Goal: Task Accomplishment & Management: Manage account settings

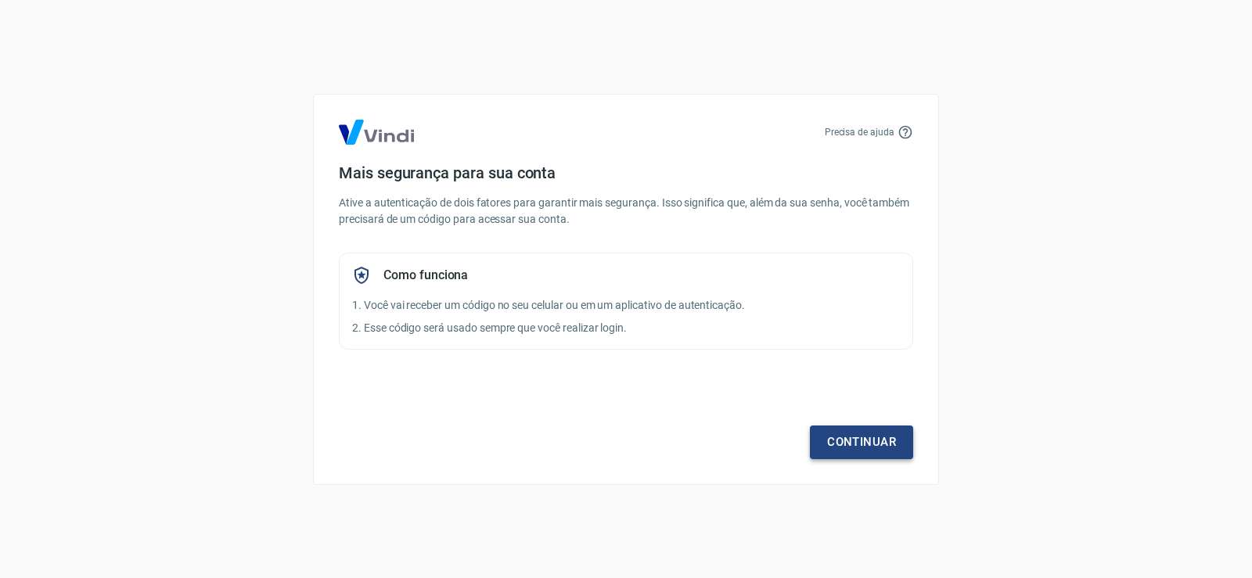
click at [844, 450] on link "Continuar" at bounding box center [861, 442] width 103 height 33
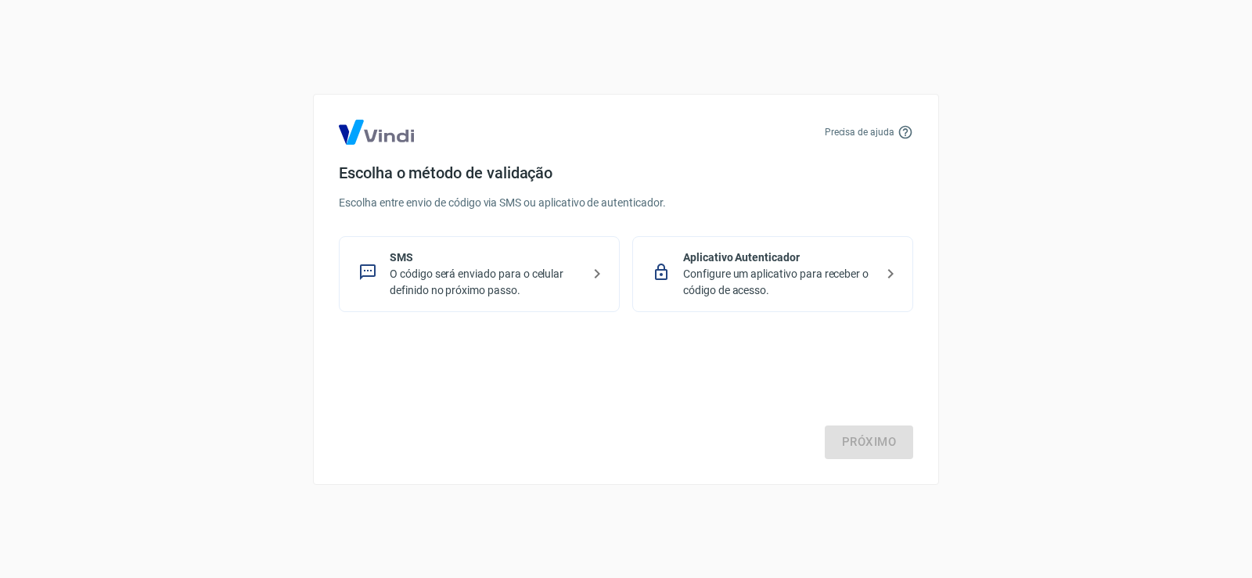
click at [509, 280] on p "O código será enviado para o celular definido no próximo passo." at bounding box center [486, 282] width 192 height 33
click at [857, 447] on link "Próximo" at bounding box center [869, 442] width 88 height 33
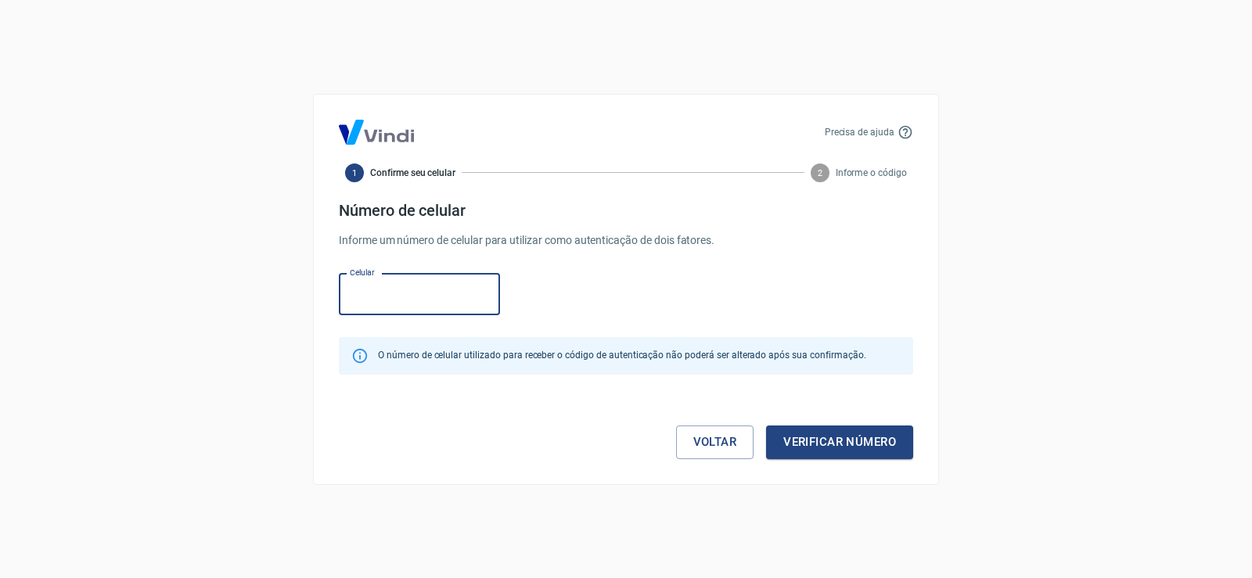
click at [446, 296] on input "Celular" at bounding box center [419, 294] width 161 height 41
type input "[PHONE_NUMBER]"
click at [871, 459] on div "Precisa de ajuda 1 Confirme seu celular 2 Informe o código Número de celular In…" at bounding box center [626, 289] width 626 height 391
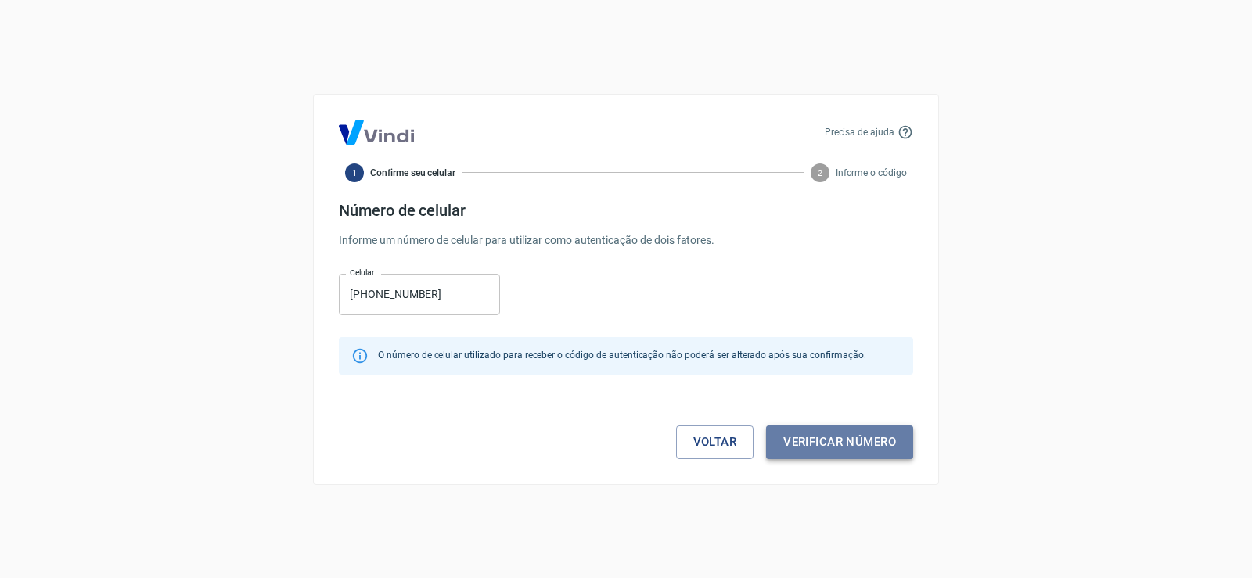
click at [872, 446] on button "Verificar número" at bounding box center [839, 442] width 147 height 33
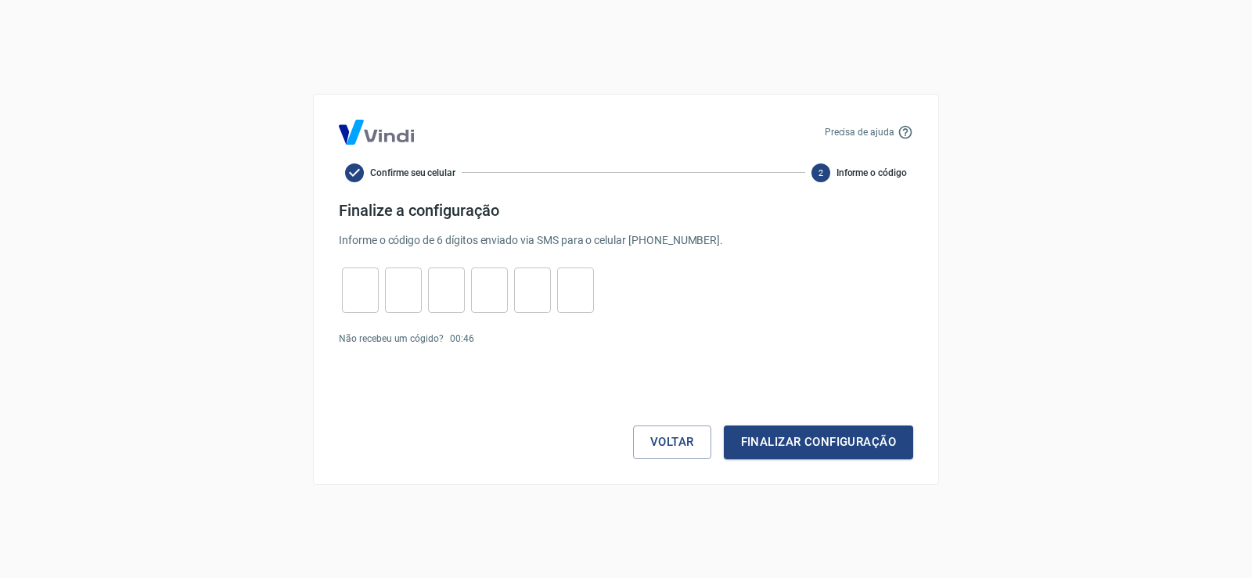
click at [351, 286] on input "tel" at bounding box center [360, 290] width 37 height 34
type input "9"
type input "6"
type input "0"
type input "7"
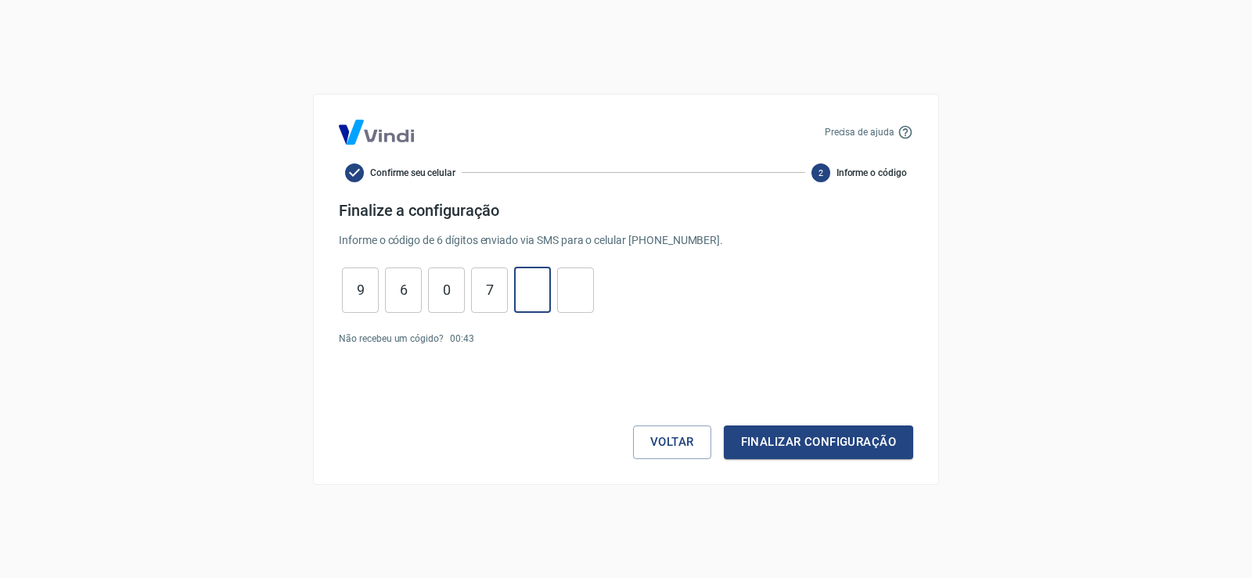
type input "7"
type input "1"
click at [866, 438] on button "Finalizar configuração" at bounding box center [818, 442] width 189 height 33
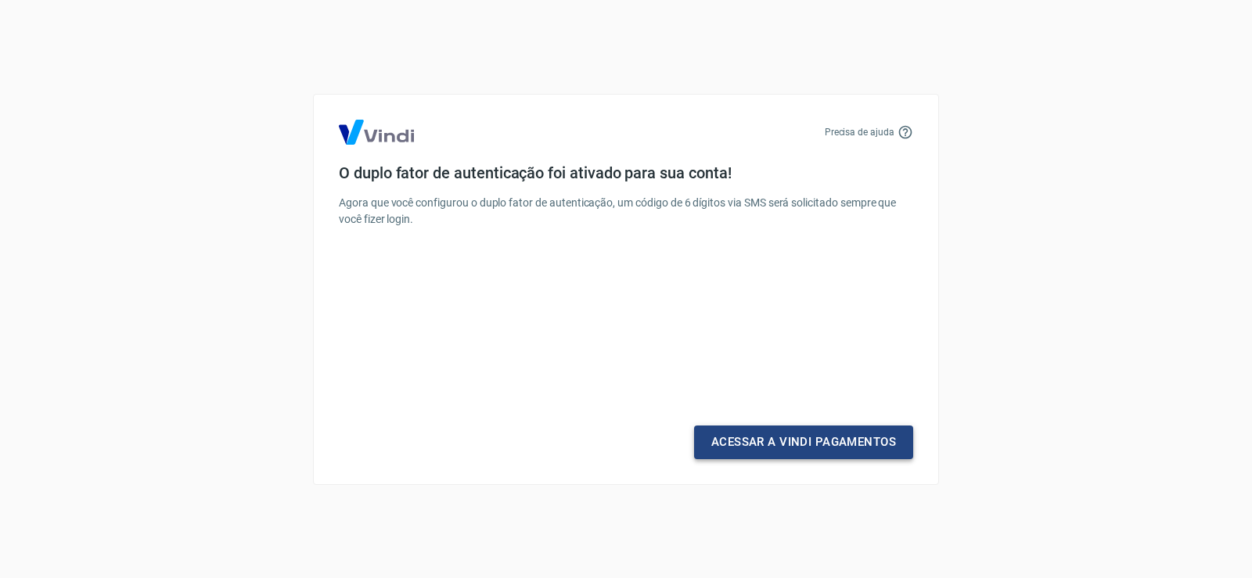
click at [770, 450] on link "Acessar a Vindi Pagamentos" at bounding box center [803, 442] width 219 height 33
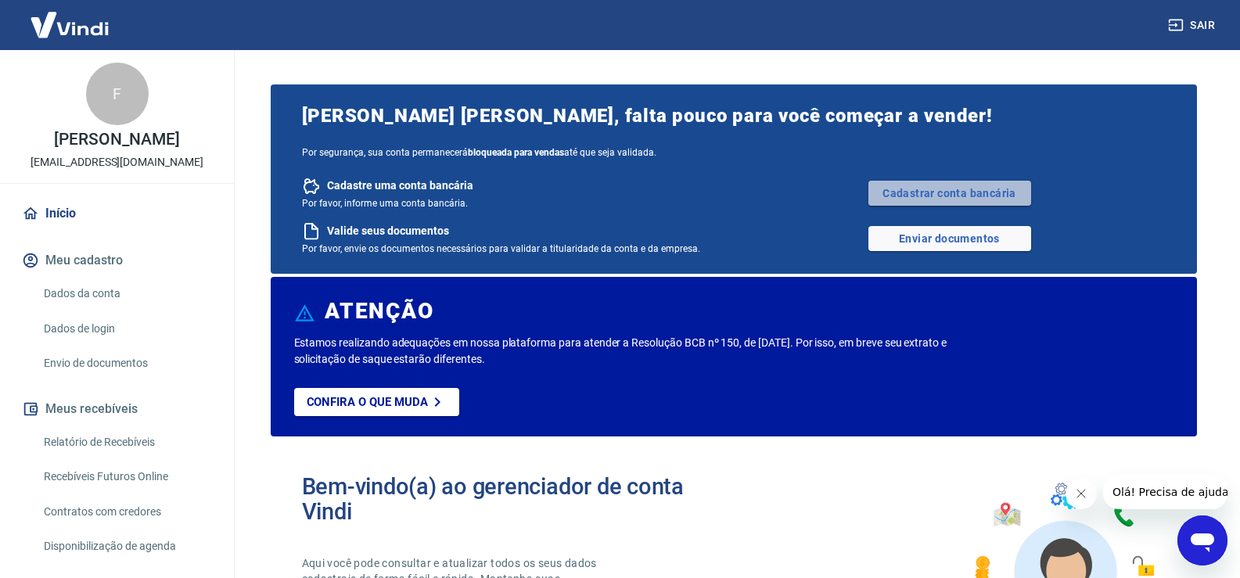
click at [926, 188] on link "Cadastrar conta bancária" at bounding box center [950, 193] width 163 height 25
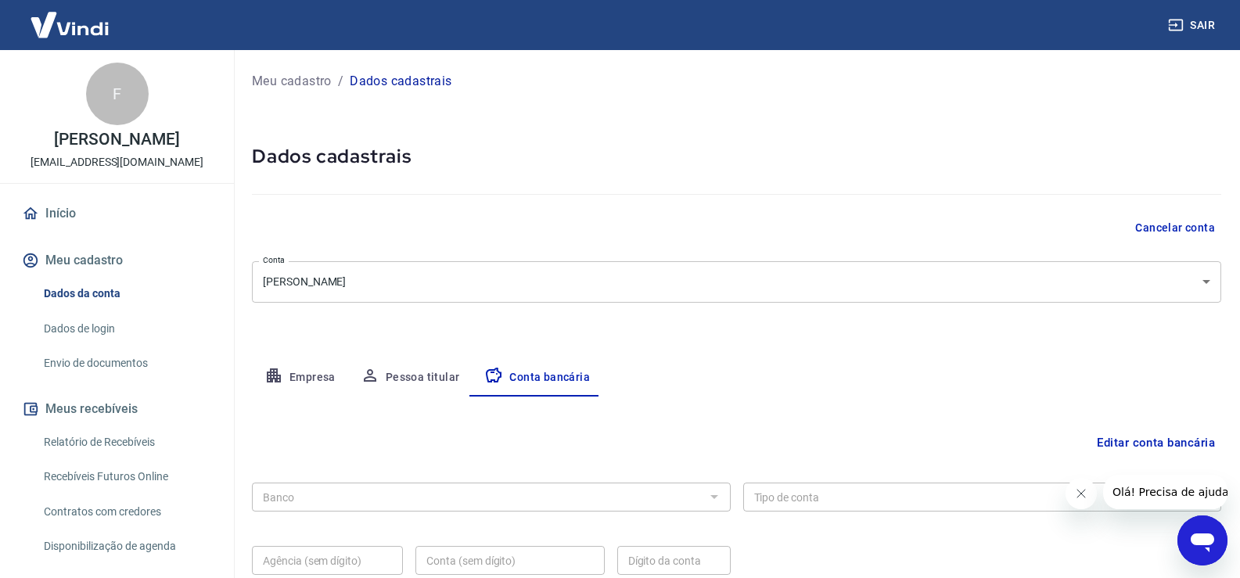
scroll to position [78, 0]
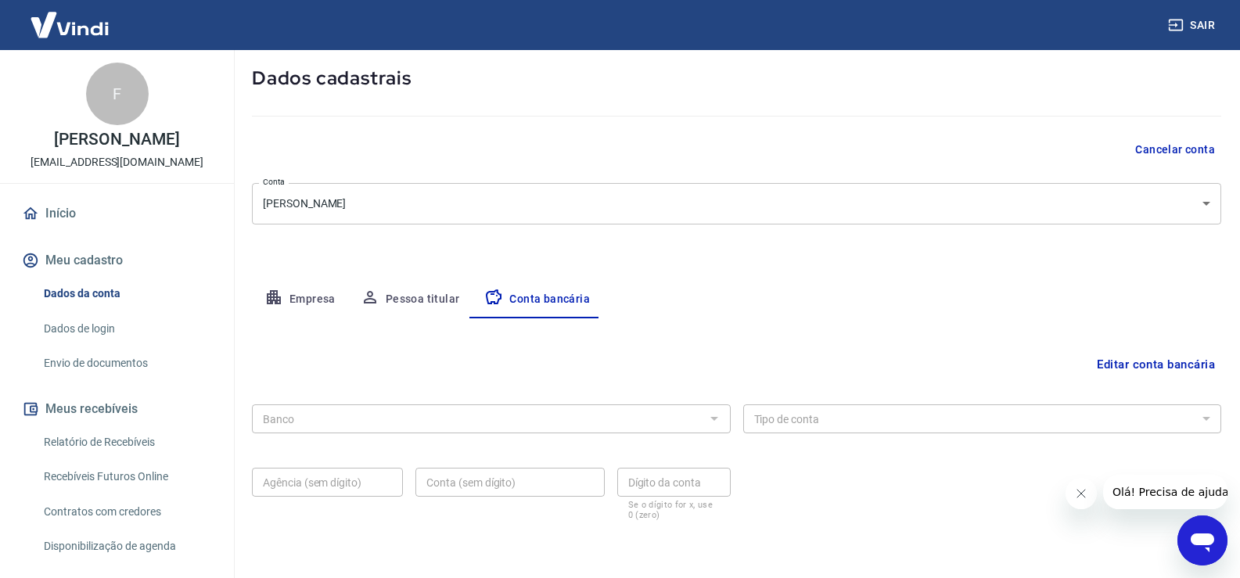
click at [628, 434] on div "Banco Banco" at bounding box center [491, 417] width 479 height 38
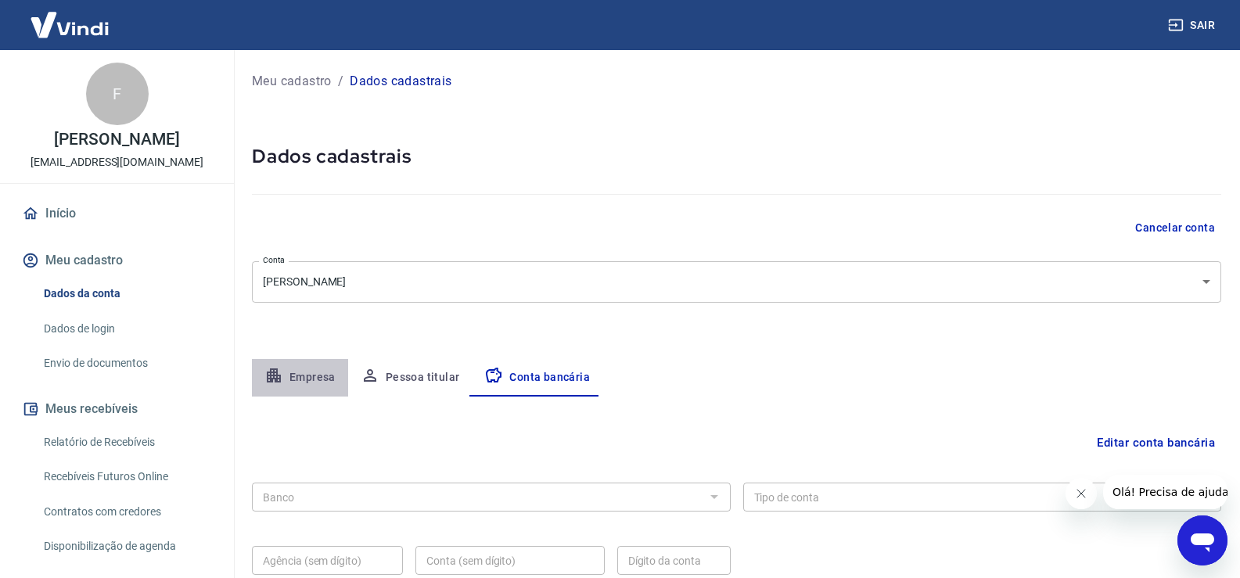
click at [323, 371] on button "Empresa" at bounding box center [300, 378] width 96 height 38
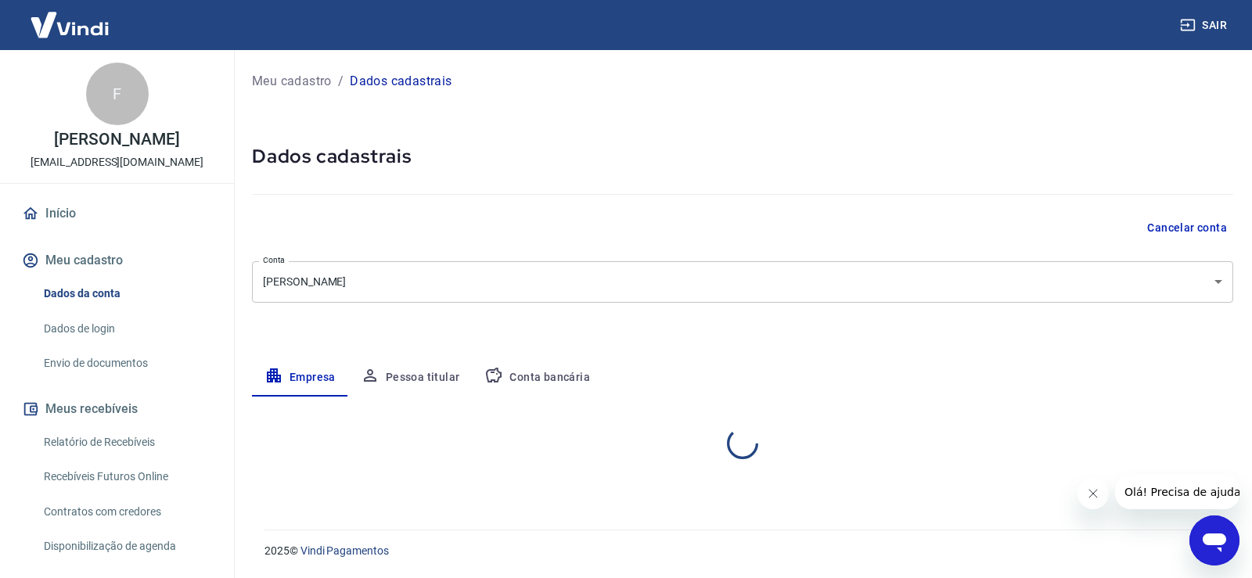
select select "SC"
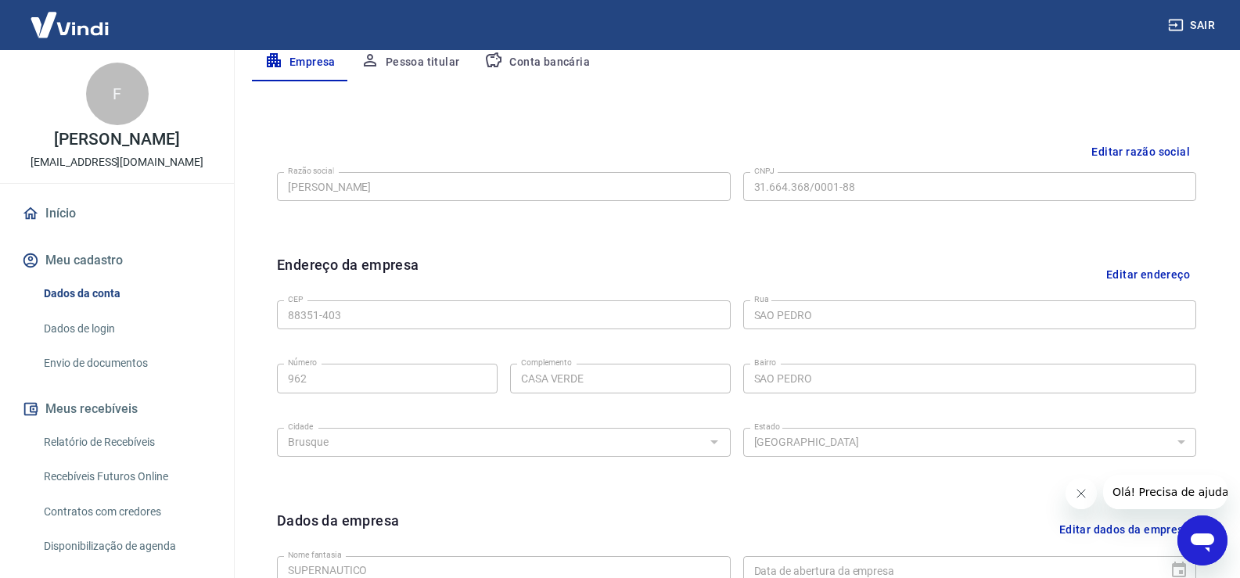
scroll to position [159, 0]
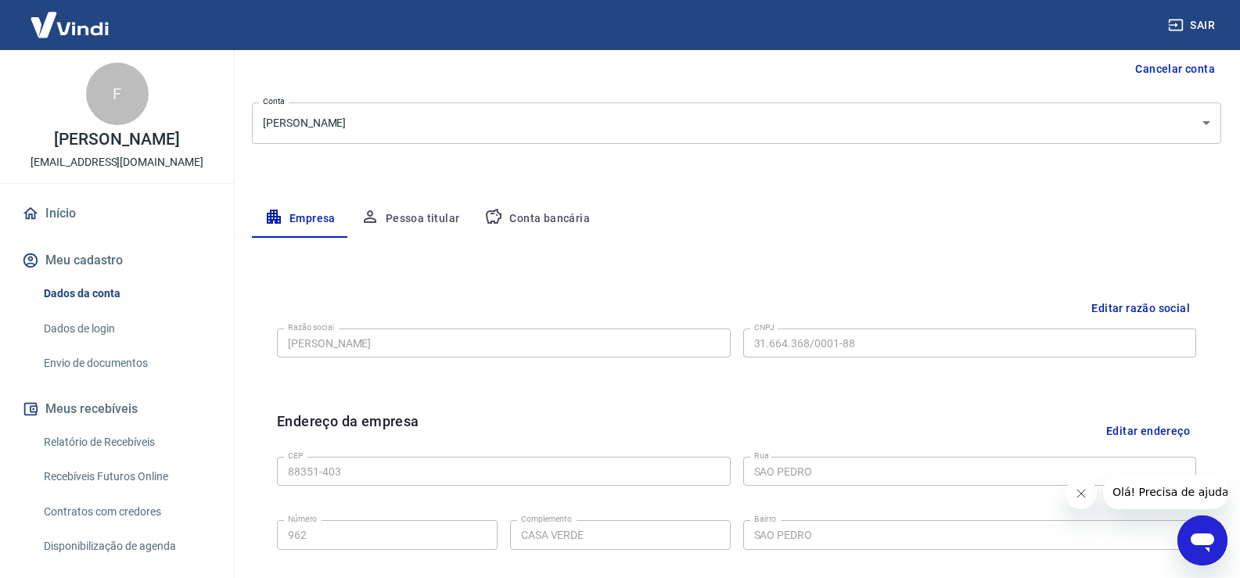
click at [523, 218] on button "Conta bancária" at bounding box center [537, 219] width 131 height 38
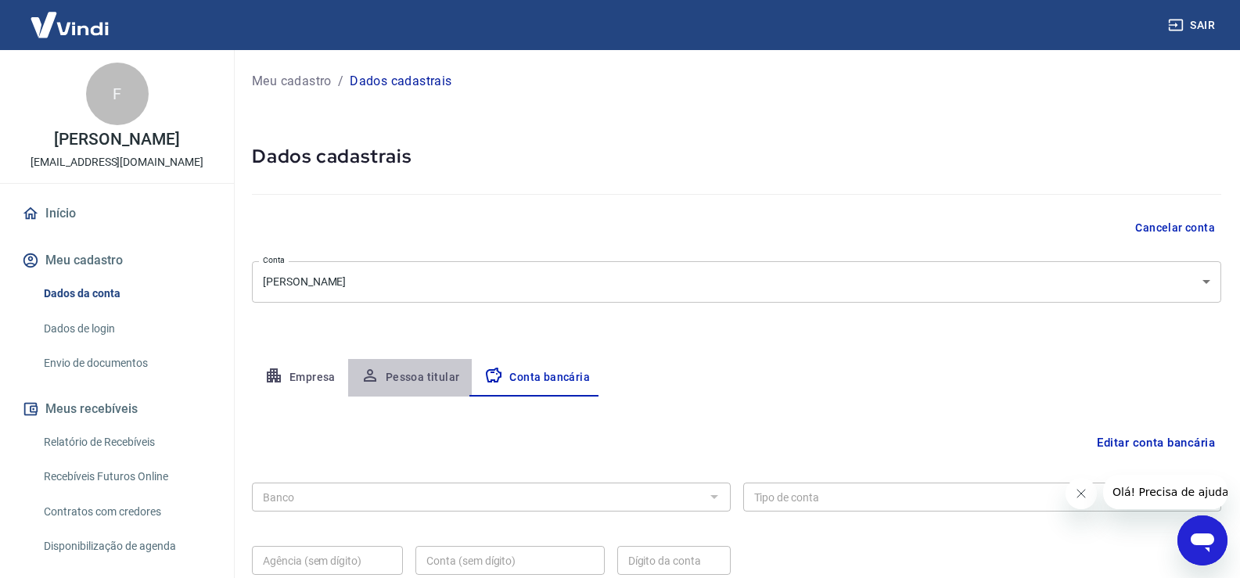
click at [442, 379] on button "Pessoa titular" at bounding box center [410, 378] width 124 height 38
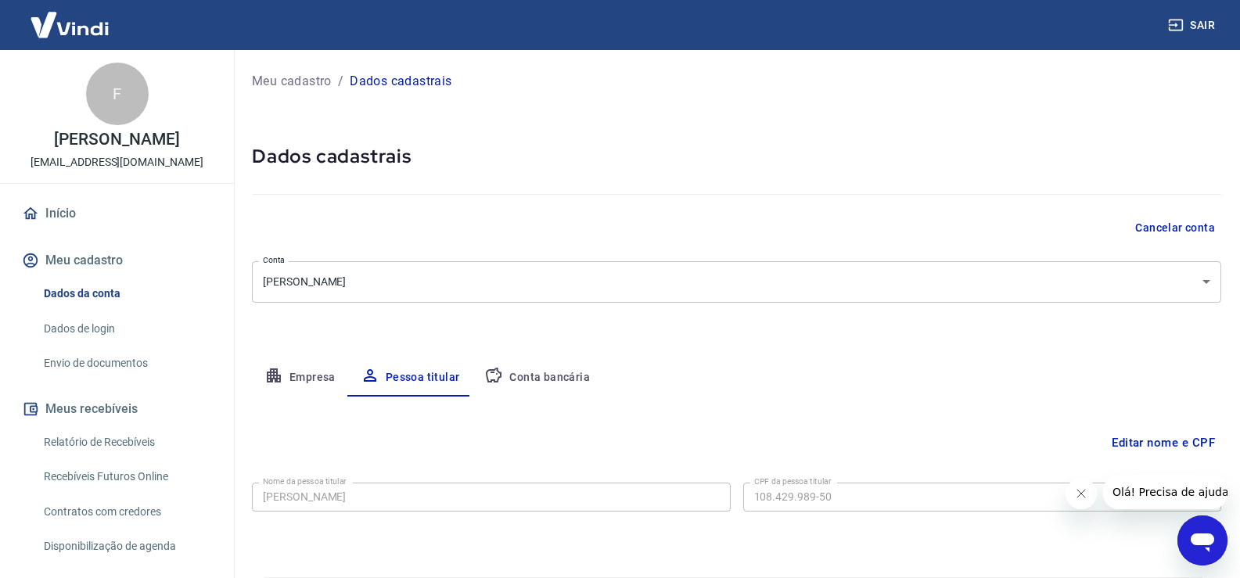
scroll to position [48, 0]
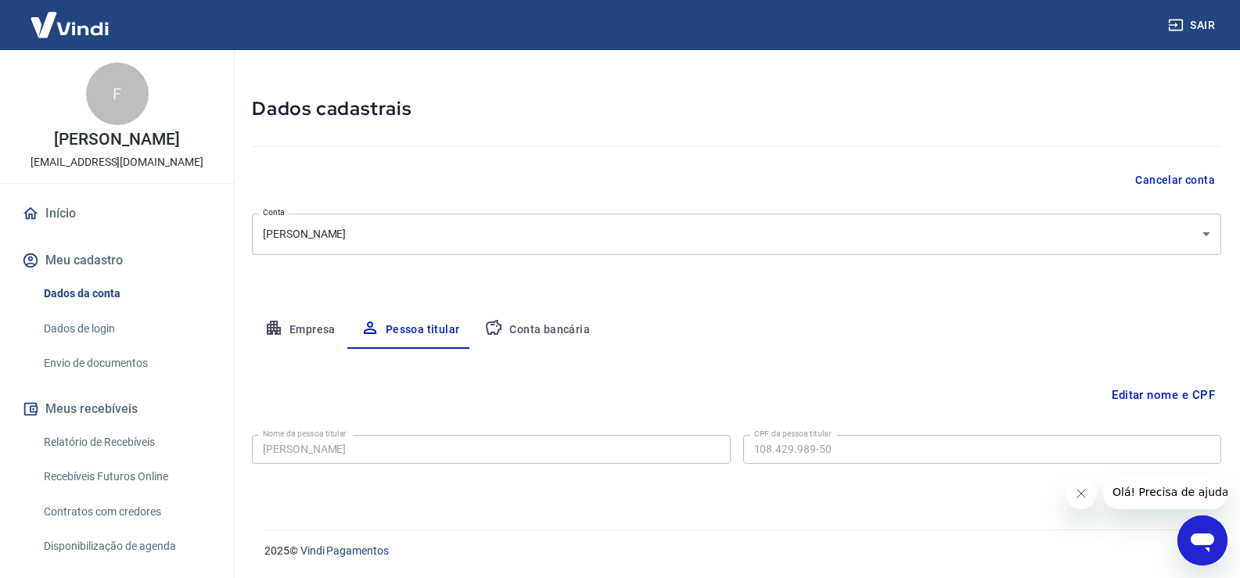
click at [513, 324] on button "Conta bancária" at bounding box center [537, 330] width 131 height 38
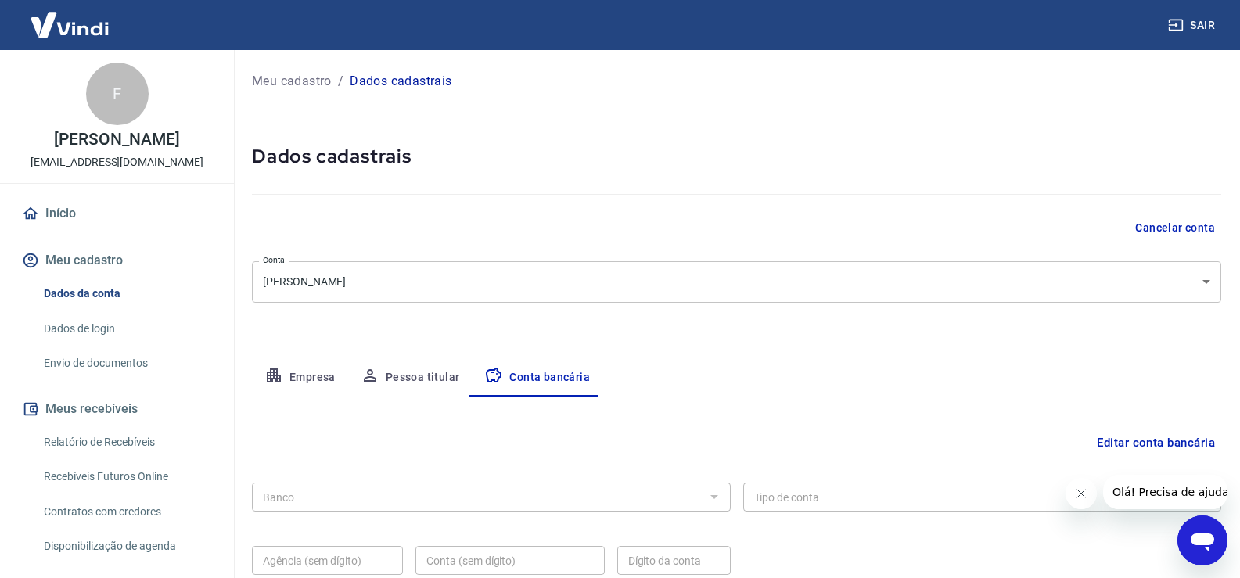
scroll to position [135, 0]
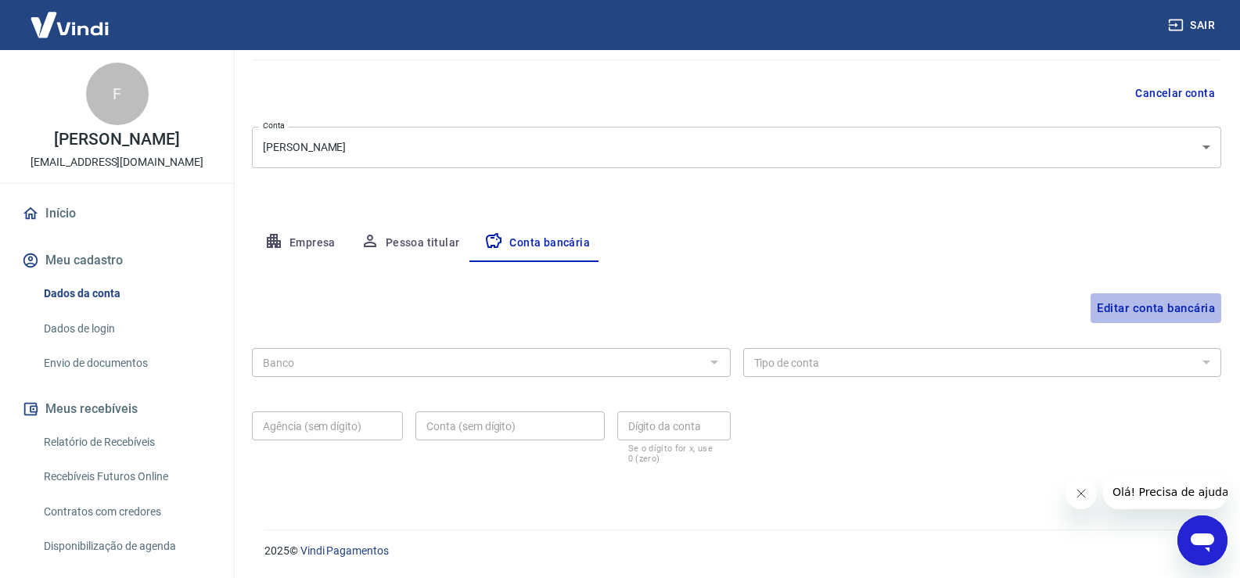
click at [1122, 312] on button "Editar conta bancária" at bounding box center [1156, 308] width 131 height 30
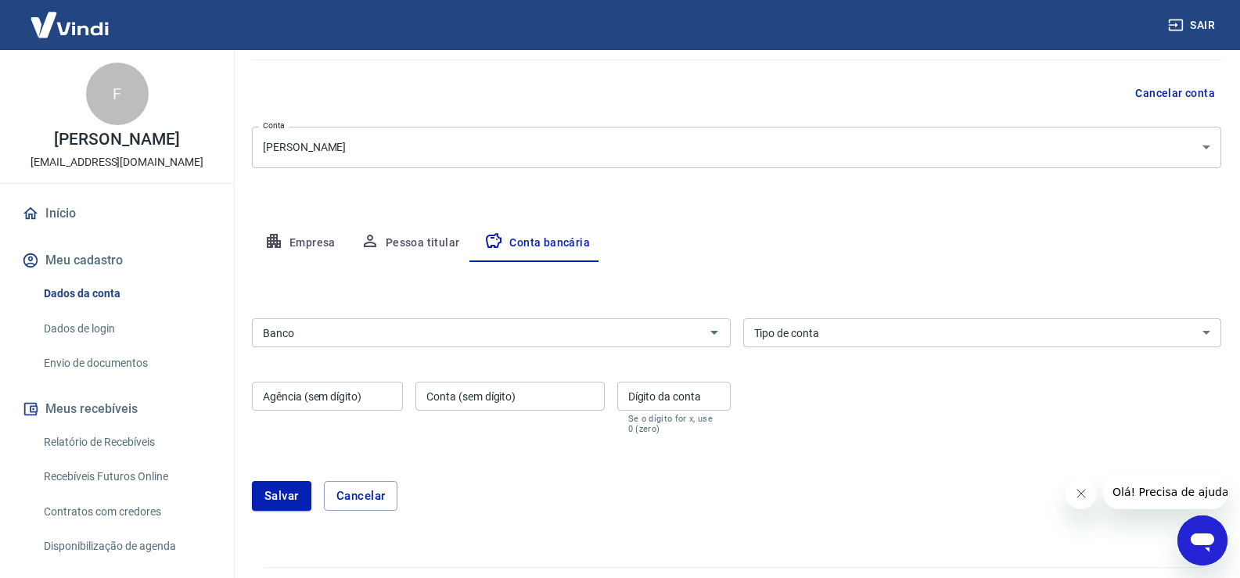
click at [642, 339] on input "Banco" at bounding box center [479, 333] width 444 height 20
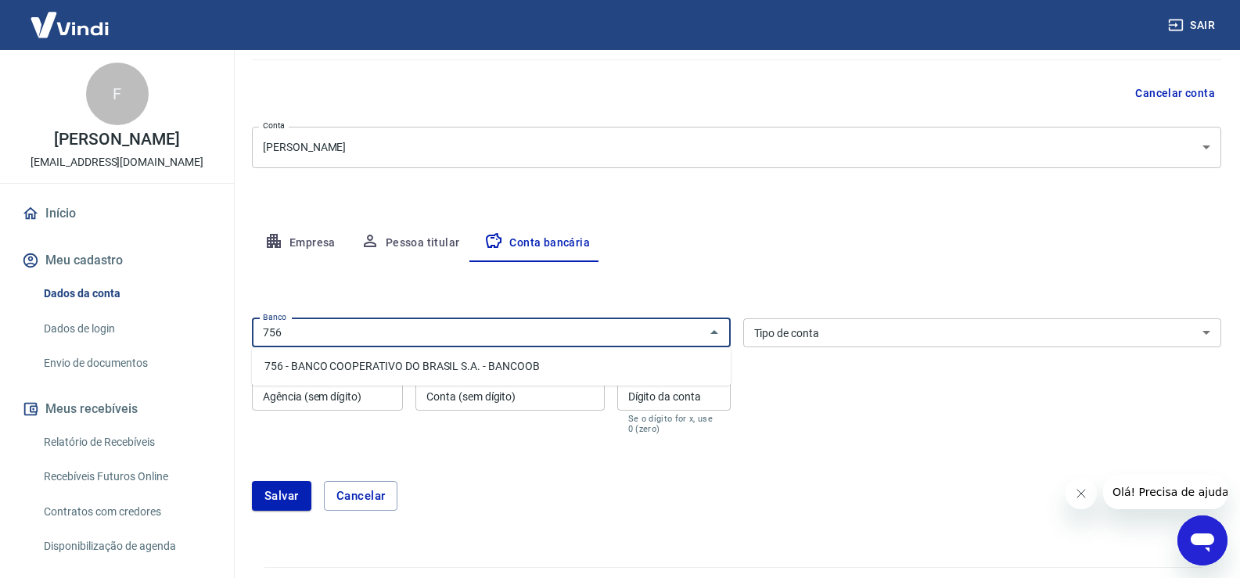
click at [581, 366] on li "756 - BANCO COOPERATIVO DO BRASIL S.A. - BANCOOB" at bounding box center [491, 367] width 479 height 26
type input "756 - BANCO COOPERATIVO DO BRASIL S.A. - BANCOOB"
click at [847, 329] on select "Conta Corrente Conta Poupança" at bounding box center [982, 332] width 479 height 29
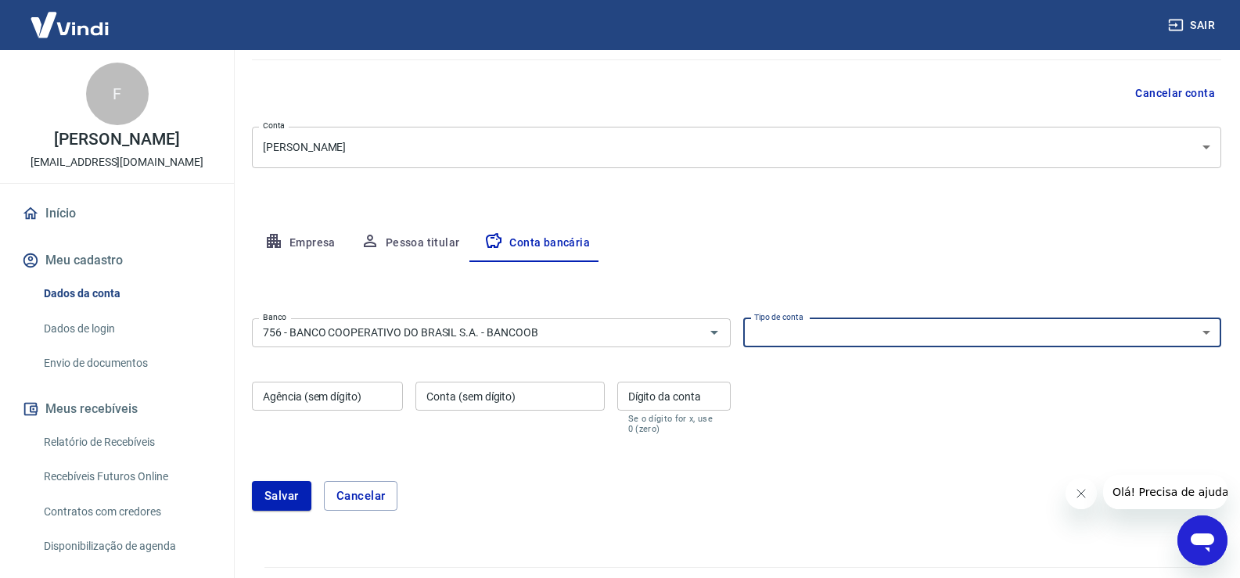
select select "1"
click at [743, 318] on select "Conta Corrente Conta Poupança" at bounding box center [982, 332] width 479 height 29
click at [369, 397] on input "Agência (sem dígito)" at bounding box center [327, 396] width 151 height 29
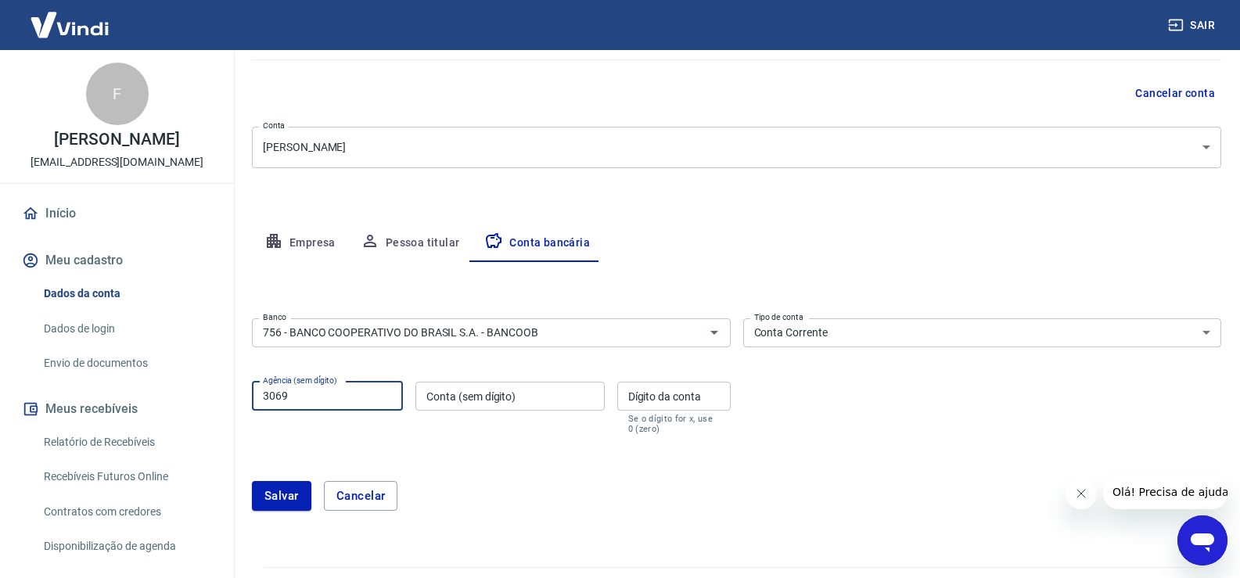
type input "3069"
click at [477, 395] on input "Conta (sem dígito)" at bounding box center [509, 396] width 189 height 29
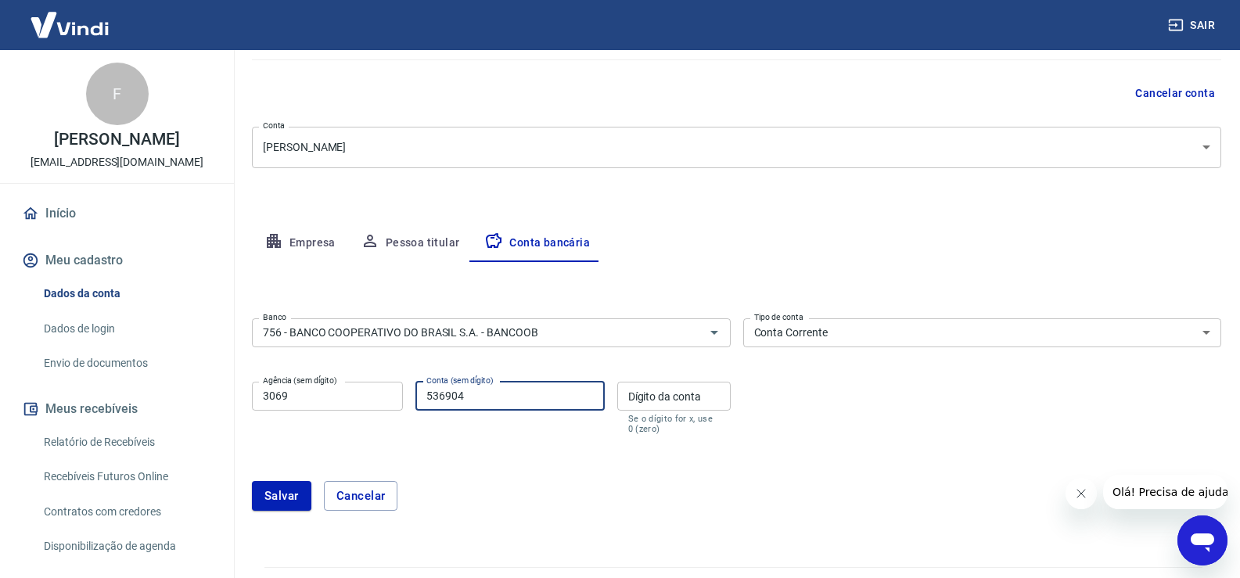
type input "536904"
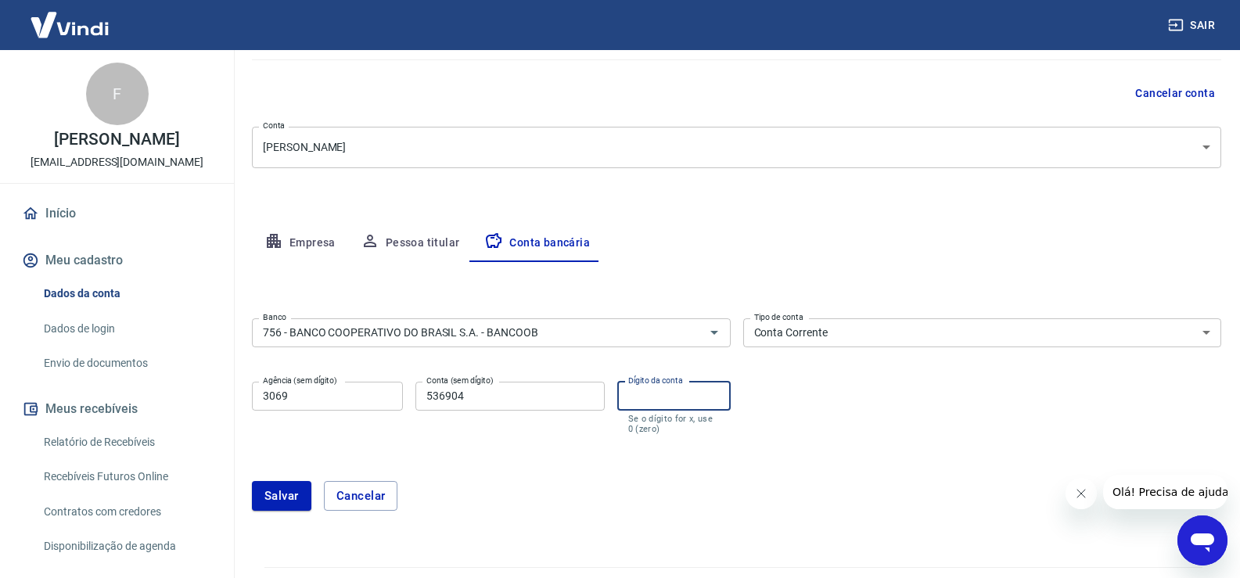
click at [669, 400] on input "Dígito da conta" at bounding box center [673, 396] width 113 height 29
type input "5"
click at [278, 495] on button "Salvar" at bounding box center [281, 496] width 59 height 30
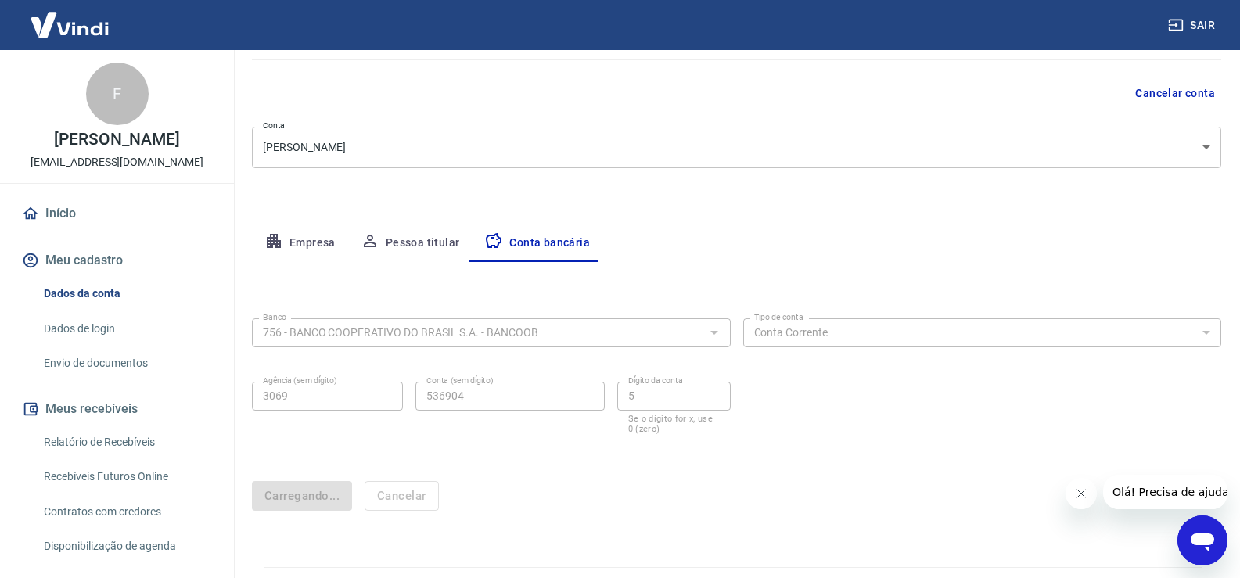
scroll to position [0, 0]
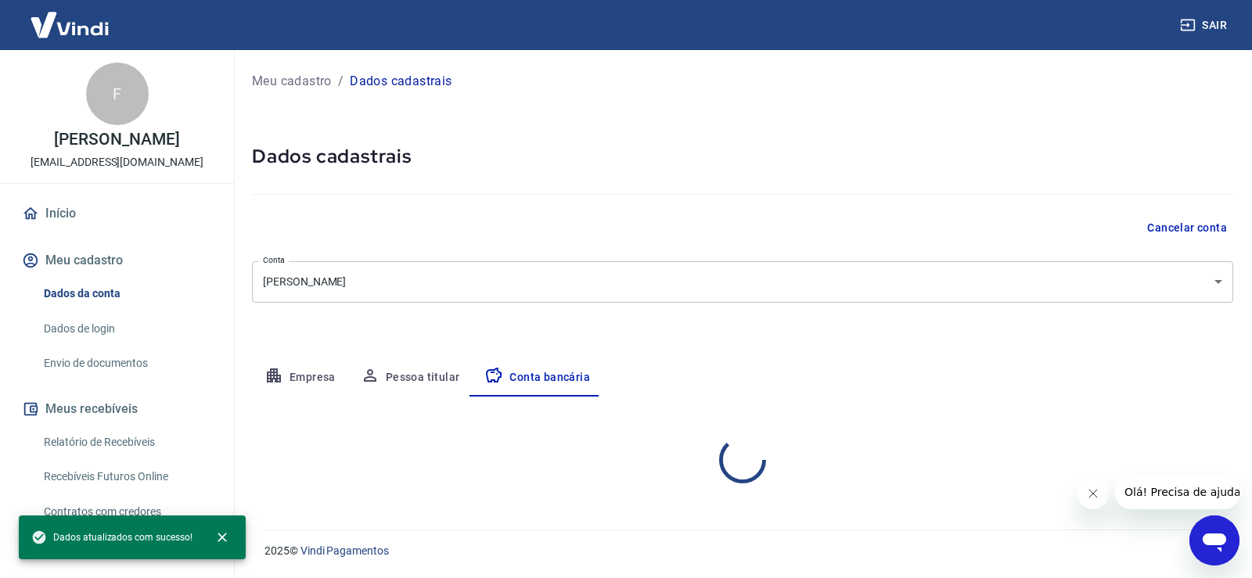
select select "1"
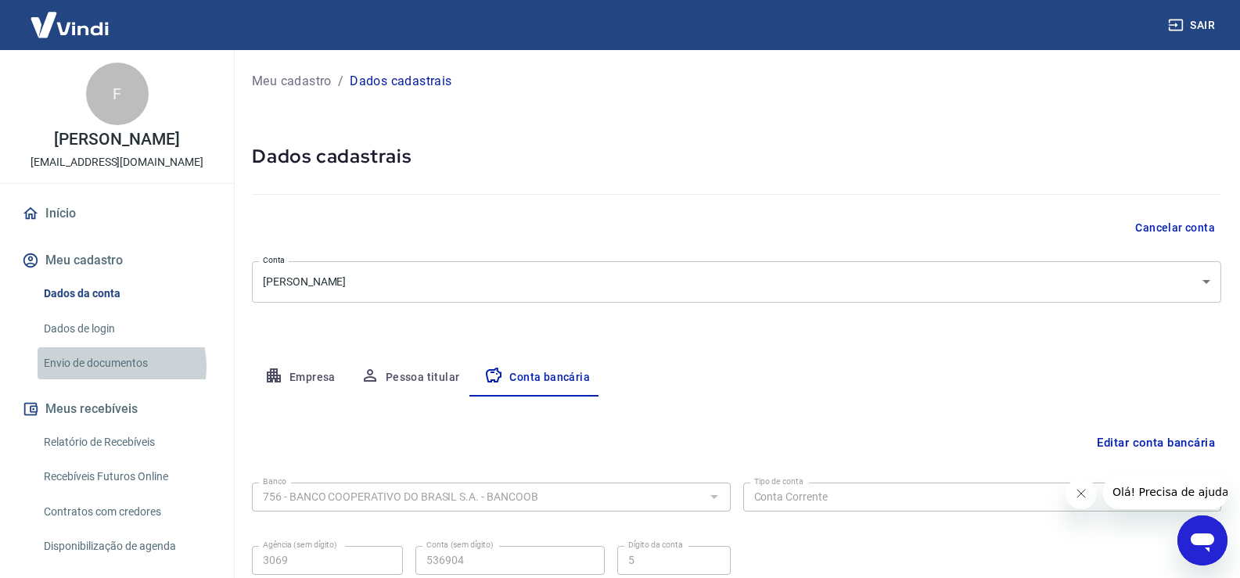
click at [110, 379] on link "Envio de documentos" at bounding box center [127, 363] width 178 height 32
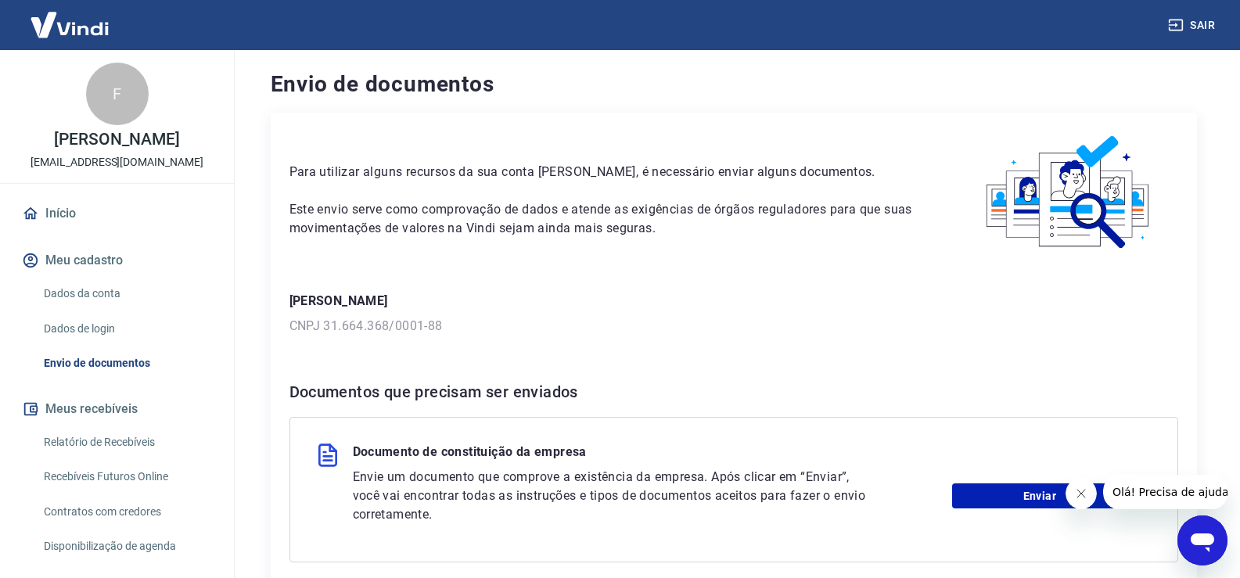
scroll to position [235, 0]
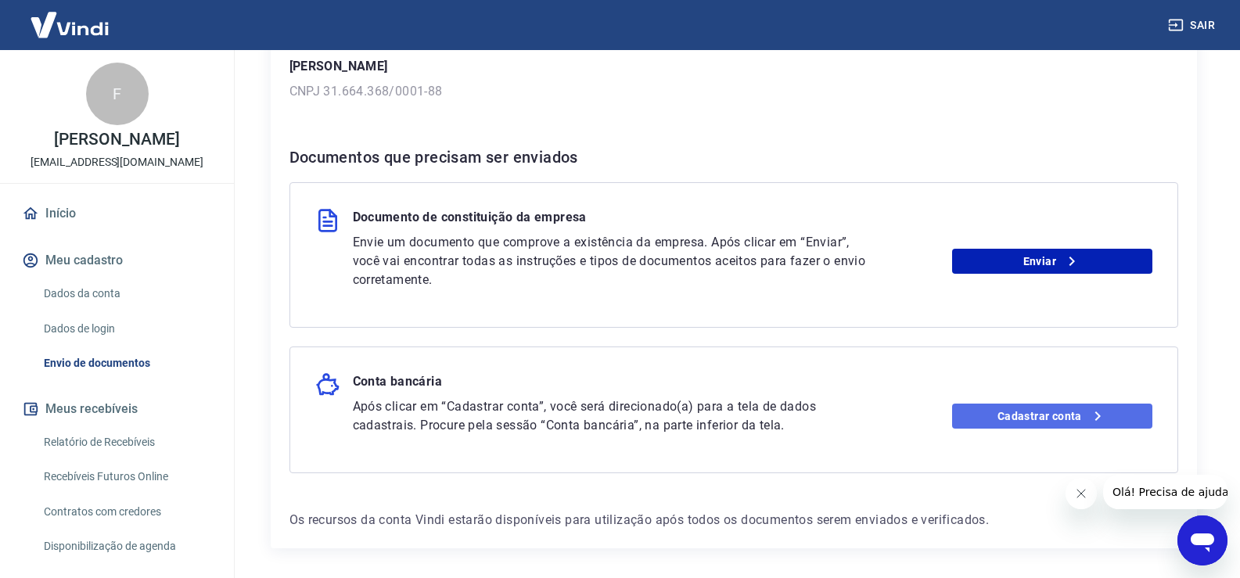
click at [1009, 423] on link "Cadastrar conta" at bounding box center [1052, 416] width 200 height 25
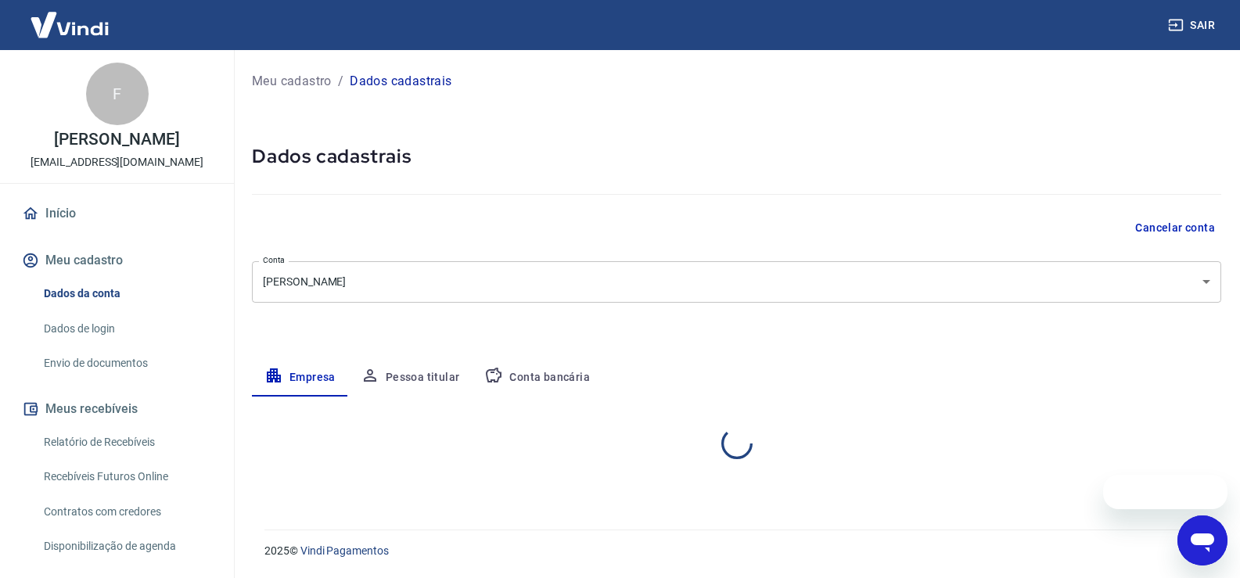
select select "SC"
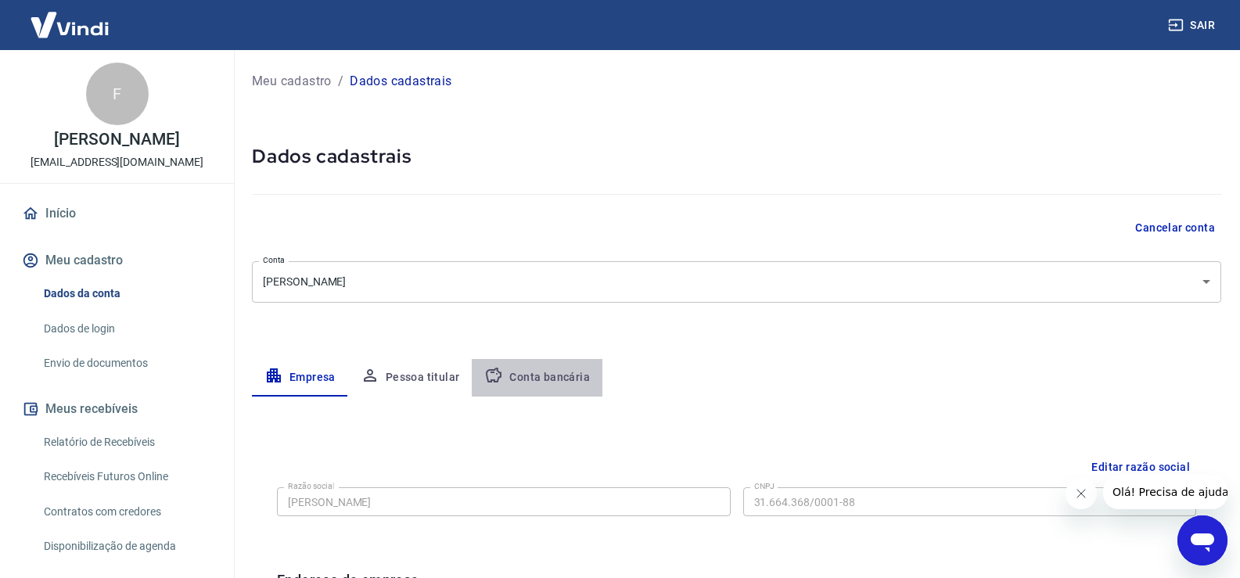
click at [559, 374] on button "Conta bancária" at bounding box center [537, 378] width 131 height 38
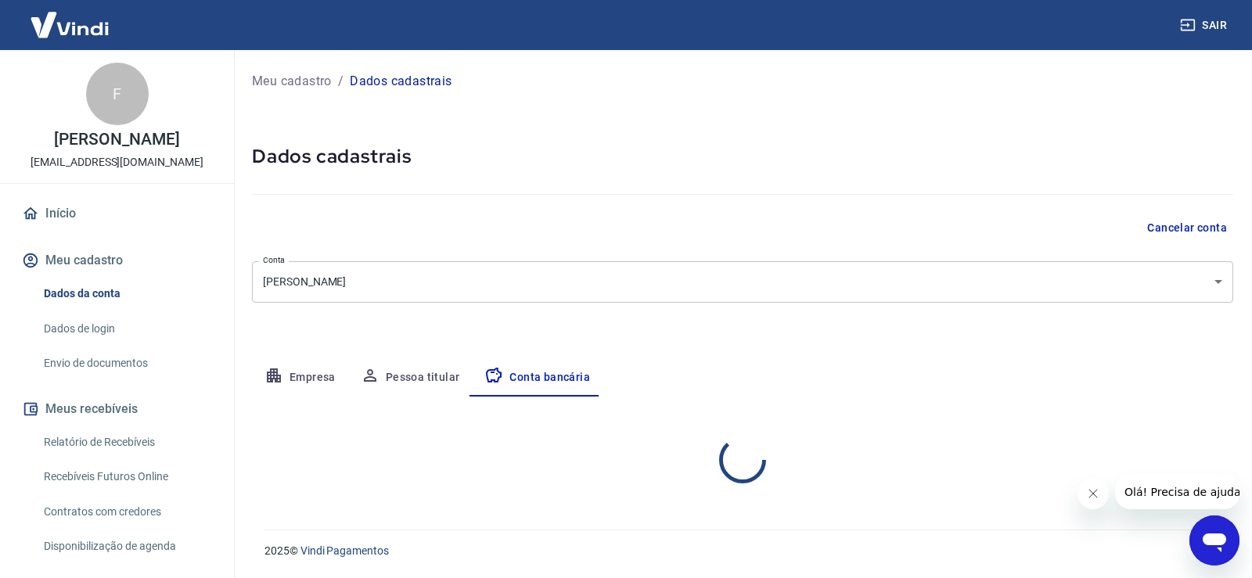
select select "1"
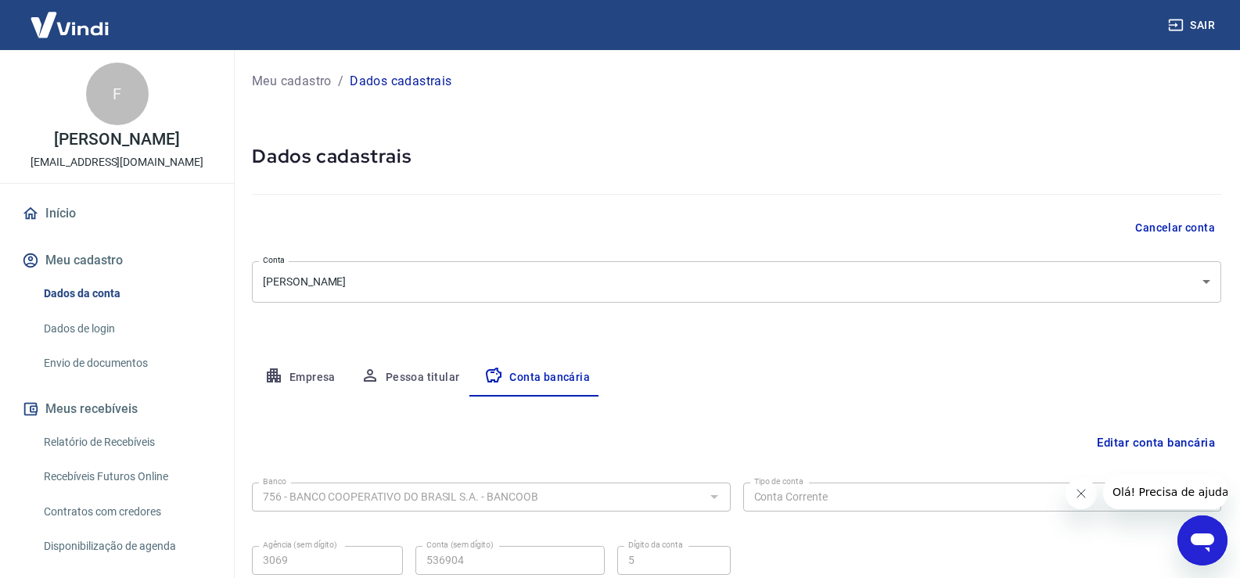
scroll to position [135, 0]
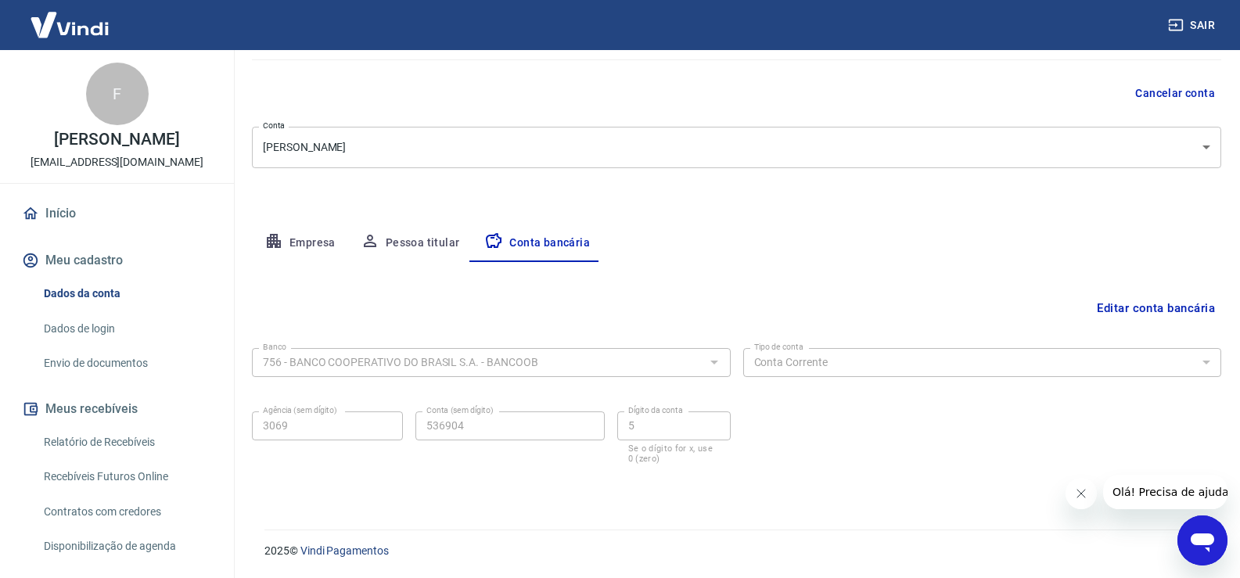
click at [102, 379] on link "Envio de documentos" at bounding box center [127, 363] width 178 height 32
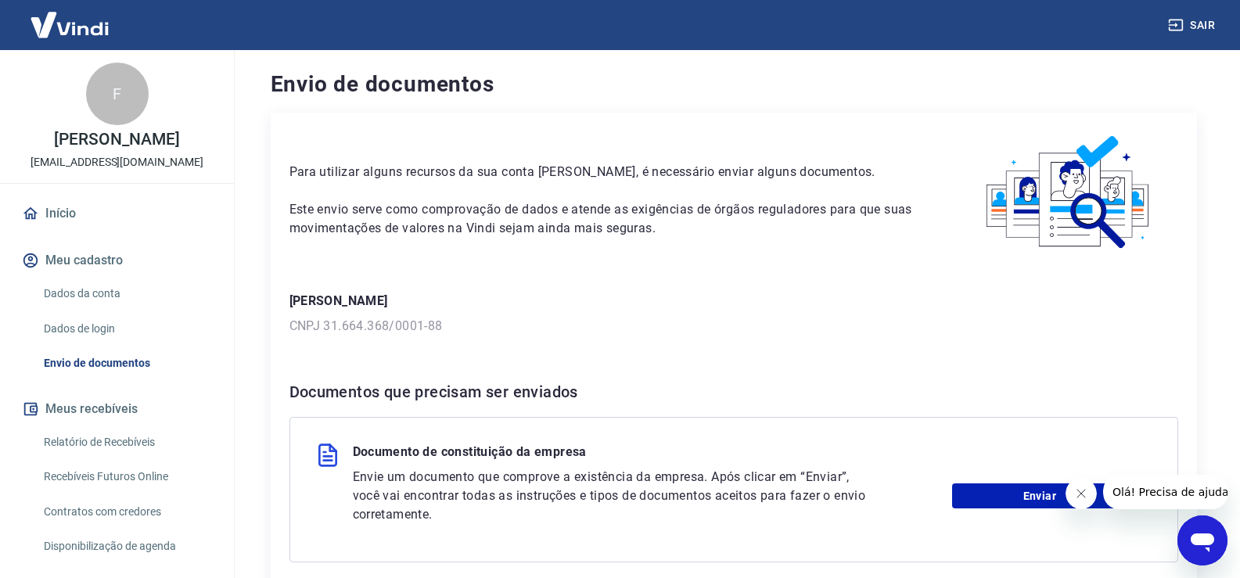
scroll to position [146, 0]
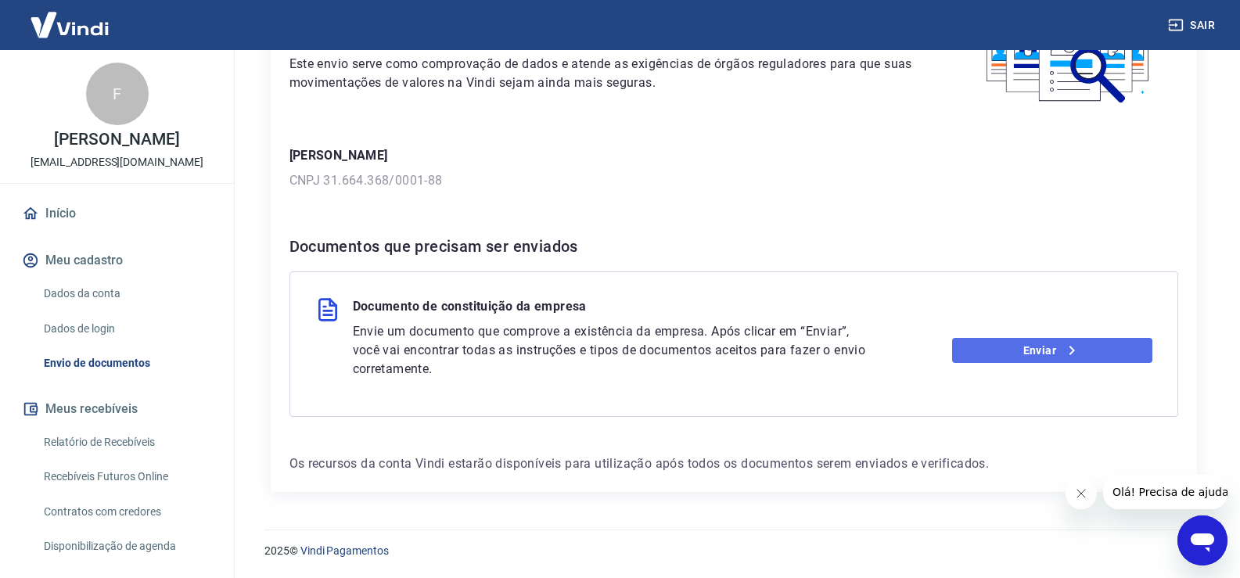
click at [977, 358] on link "Enviar" at bounding box center [1052, 350] width 200 height 25
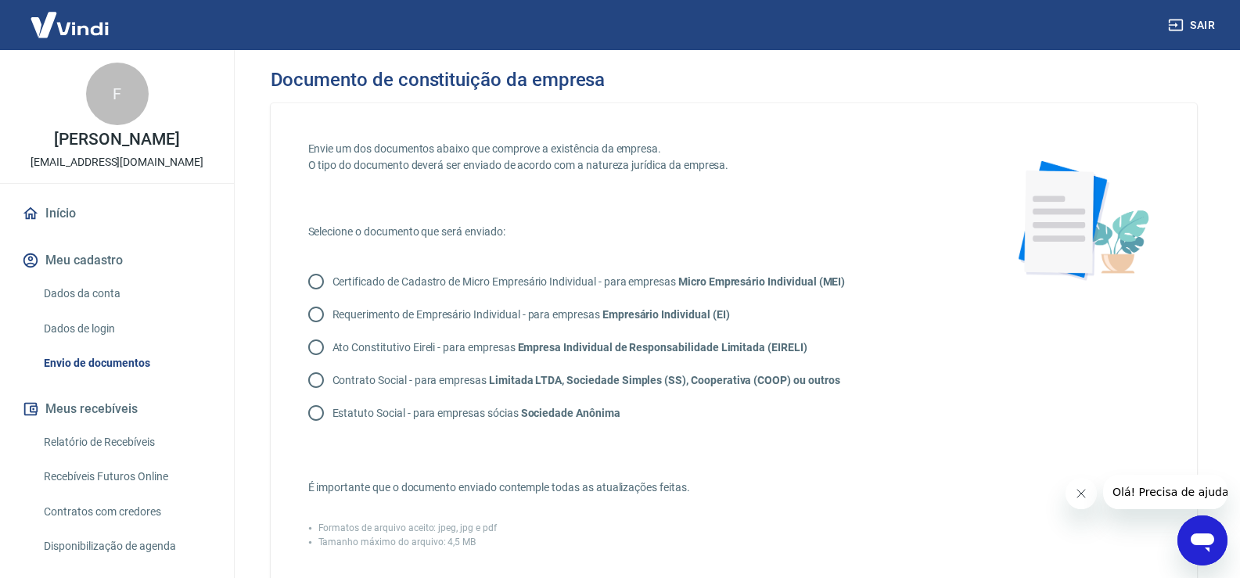
click at [315, 279] on input "Certificado de Cadastro de Micro Empresário Individual - para empresas Micro Em…" at bounding box center [316, 281] width 33 height 33
radio input "true"
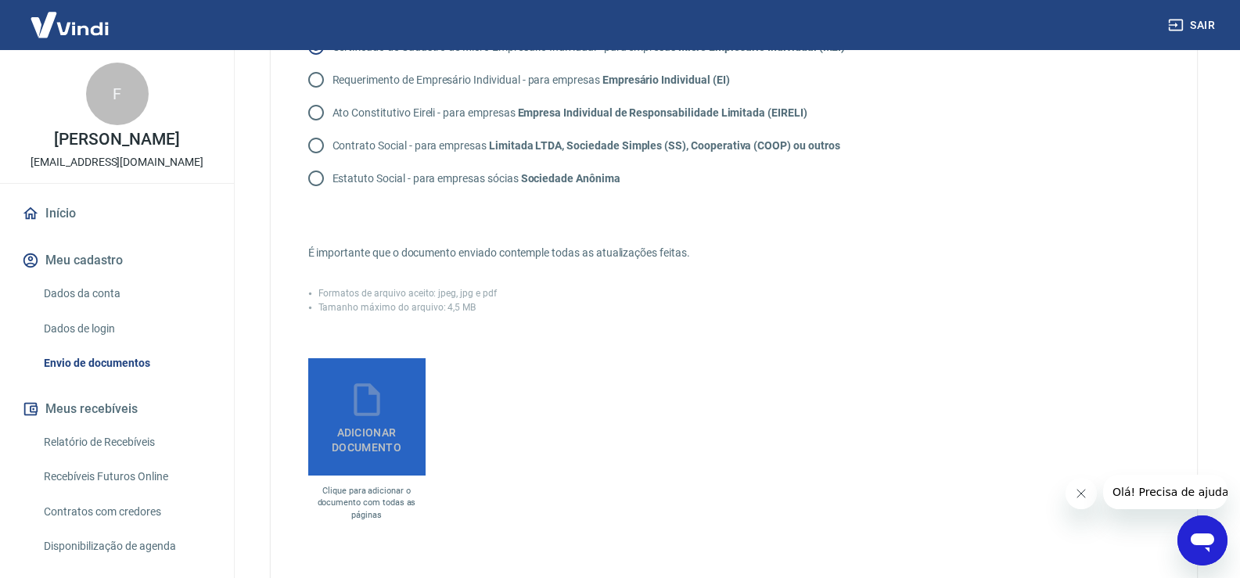
click at [381, 427] on span "Adicionar documento" at bounding box center [367, 436] width 105 height 35
click at [0, 0] on input "Adicionar documento" at bounding box center [0, 0] width 0 height 0
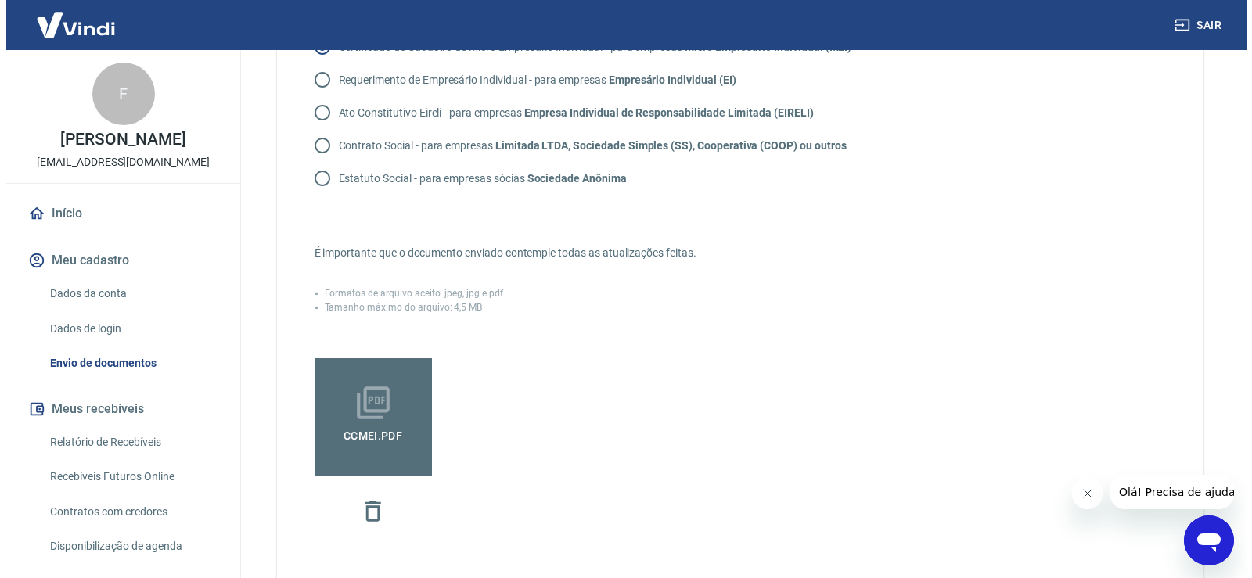
scroll to position [469, 0]
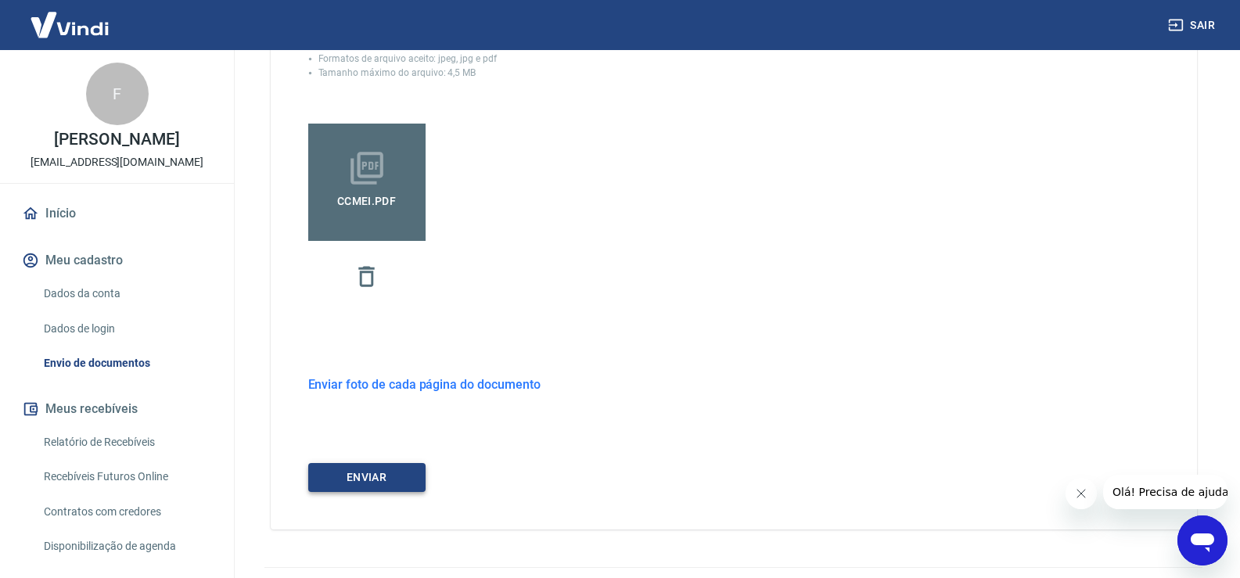
click at [414, 483] on button "ENVIAR" at bounding box center [366, 477] width 117 height 29
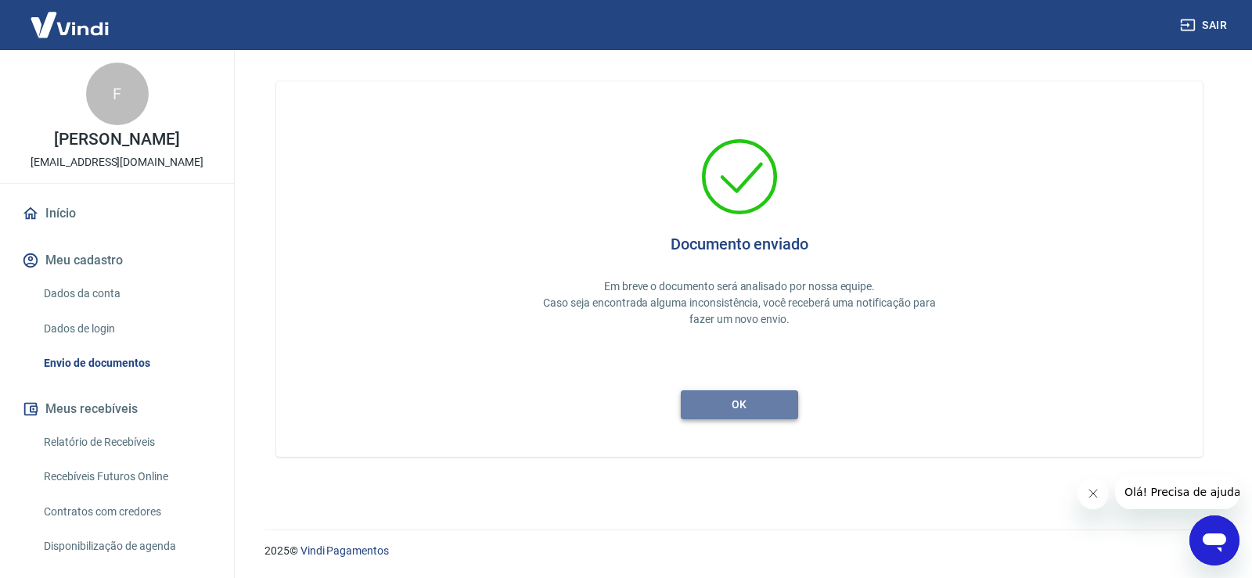
click at [760, 403] on button "ok" at bounding box center [739, 404] width 117 height 29
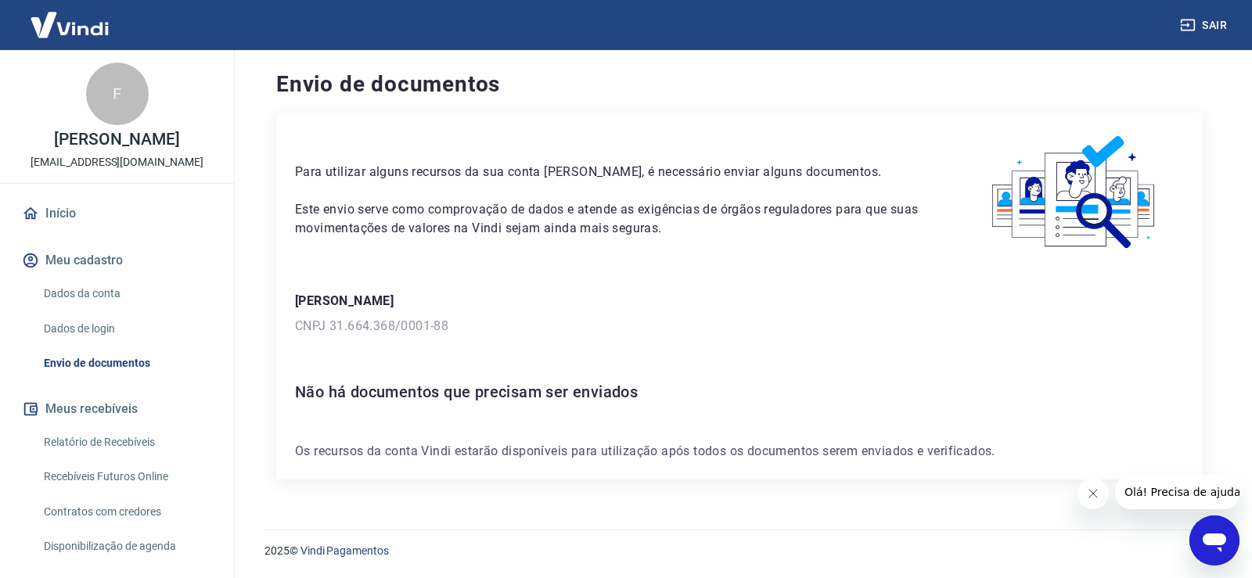
click at [126, 231] on link "Início" at bounding box center [117, 213] width 196 height 34
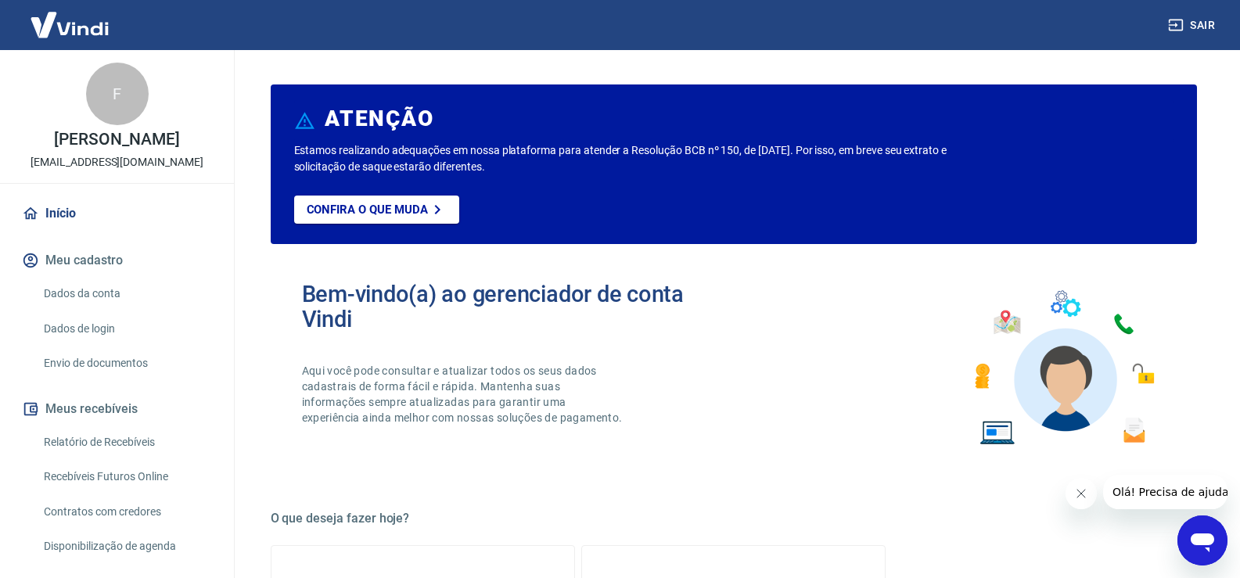
click at [103, 310] on link "Dados da conta" at bounding box center [127, 294] width 178 height 32
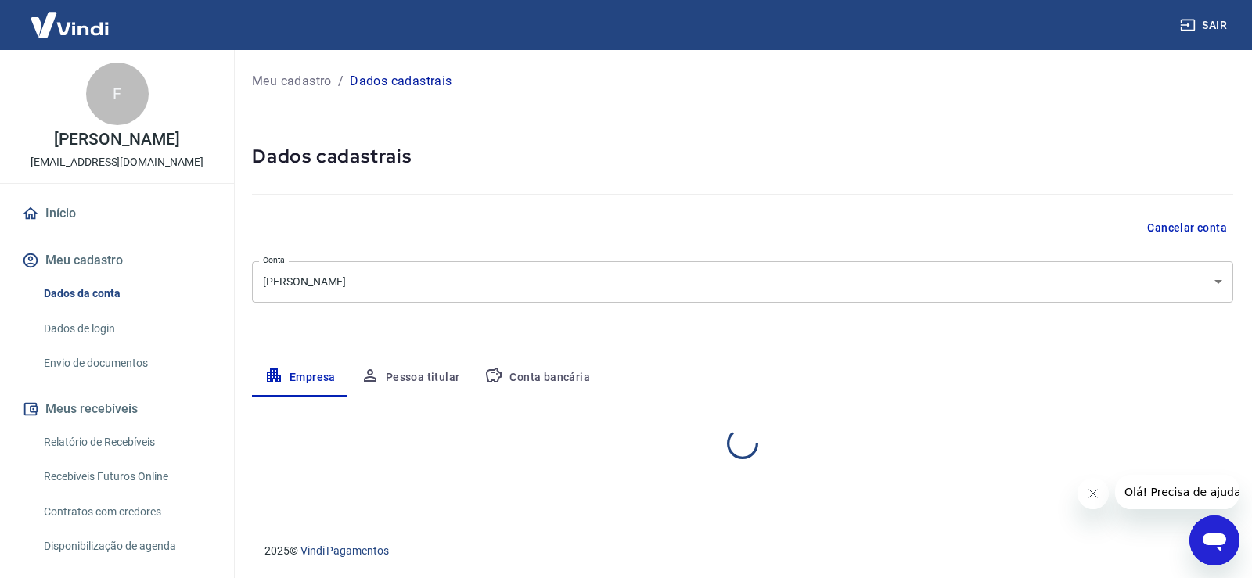
select select "SC"
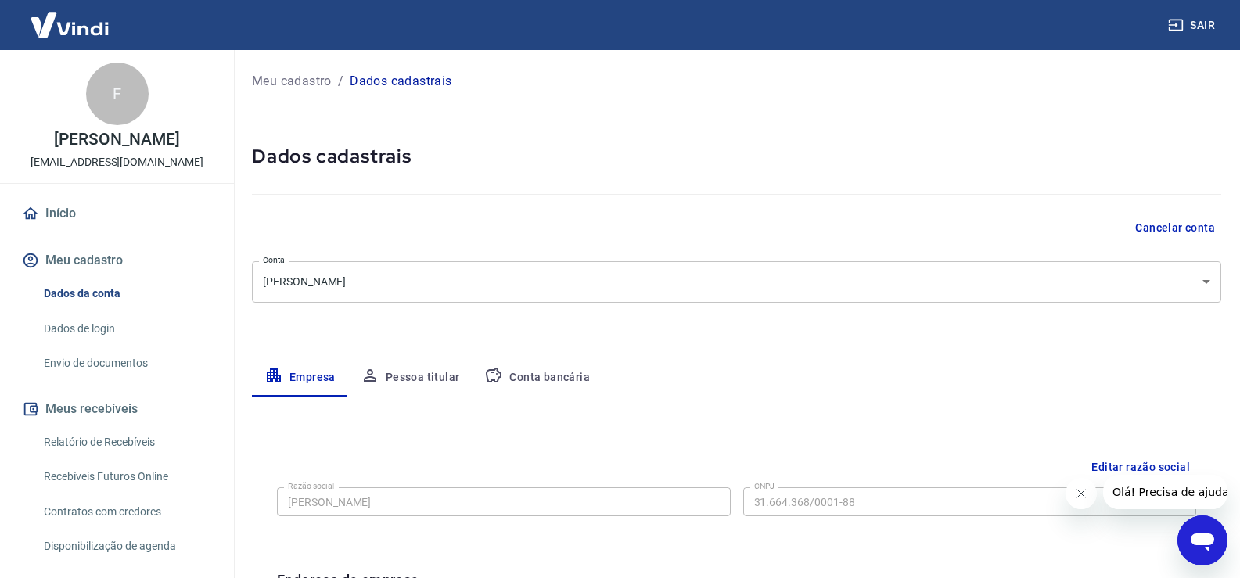
scroll to position [156, 0]
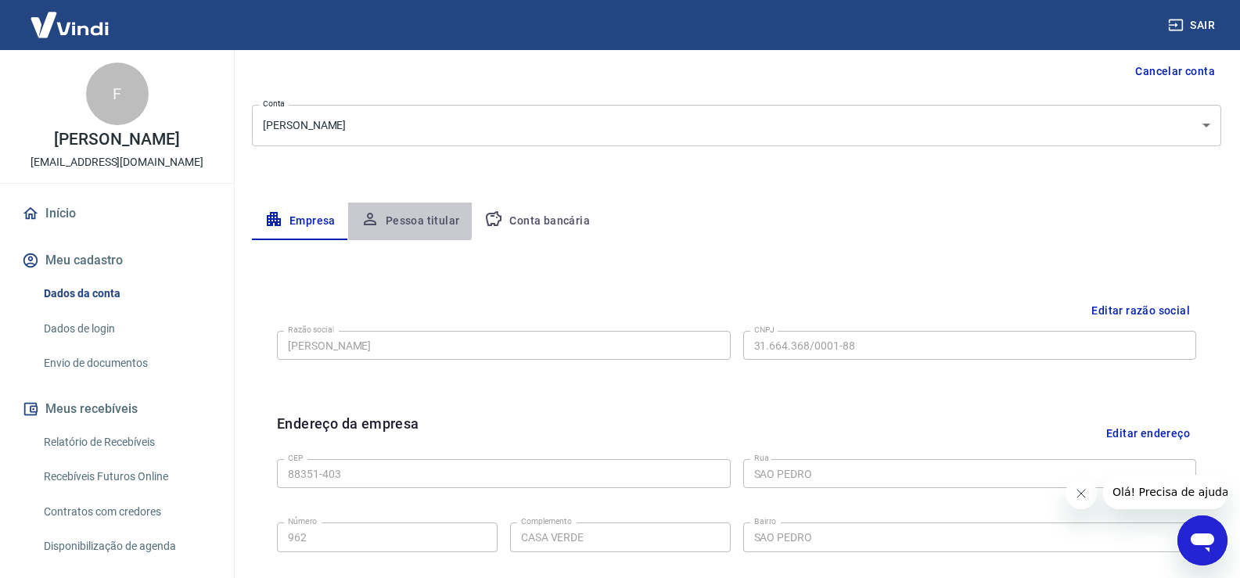
click at [380, 220] on button "Pessoa titular" at bounding box center [410, 222] width 124 height 38
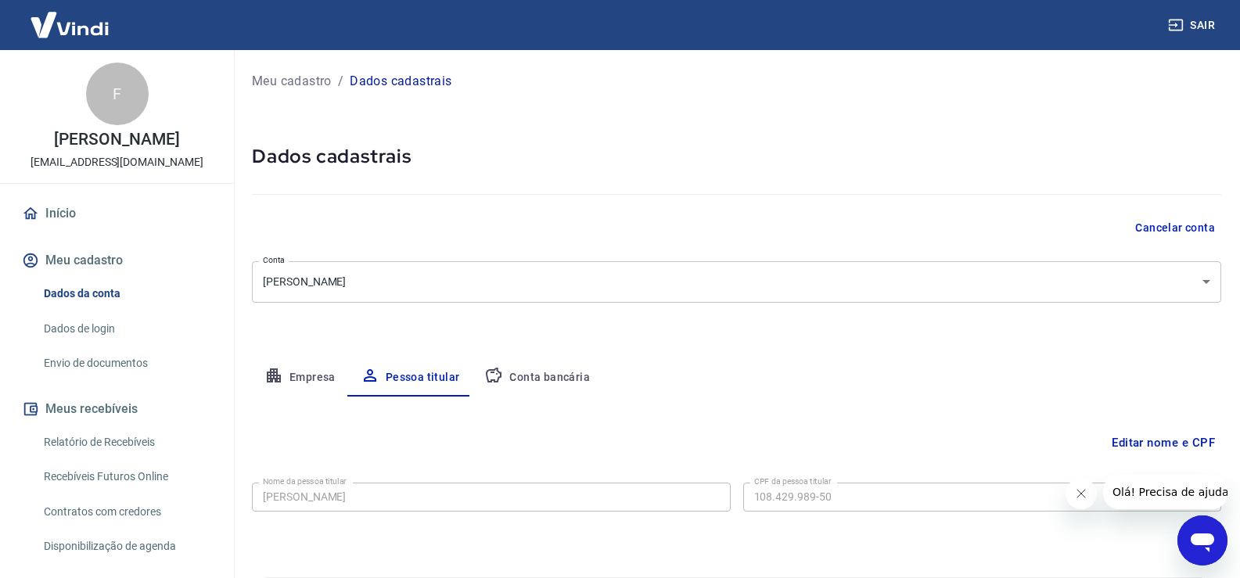
scroll to position [48, 0]
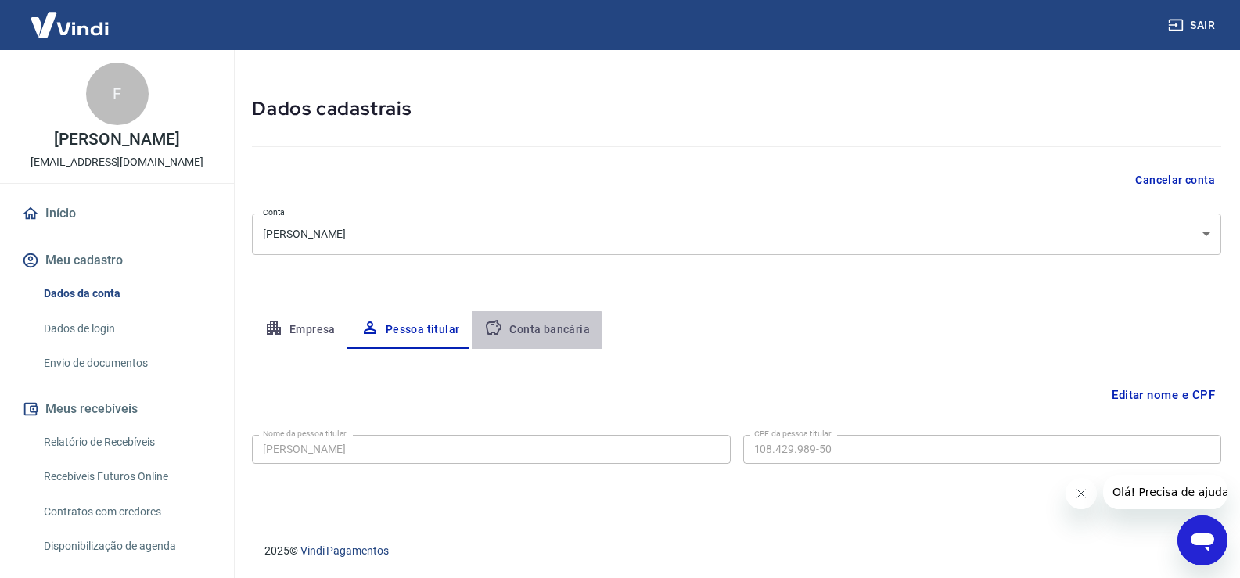
click at [509, 333] on button "Conta bancária" at bounding box center [537, 330] width 131 height 38
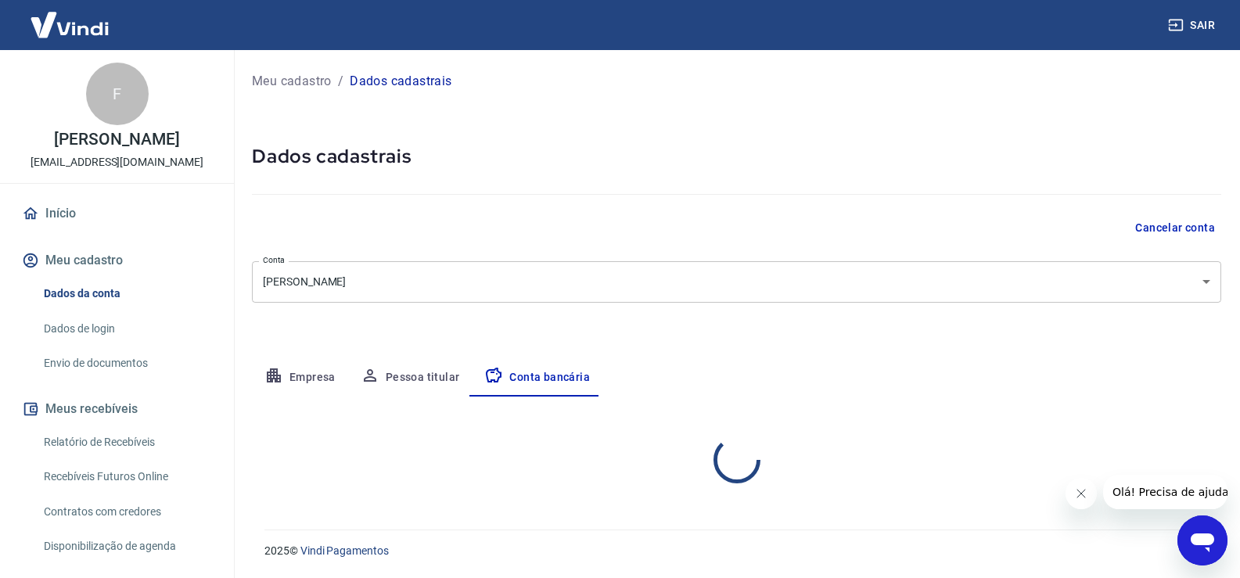
select select "1"
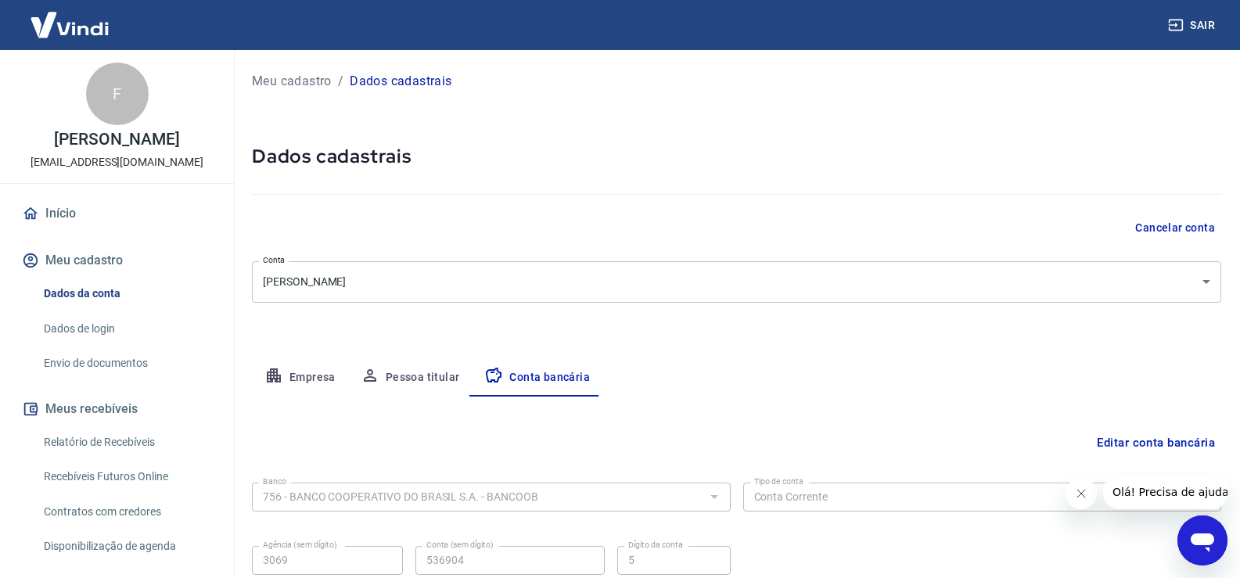
scroll to position [135, 0]
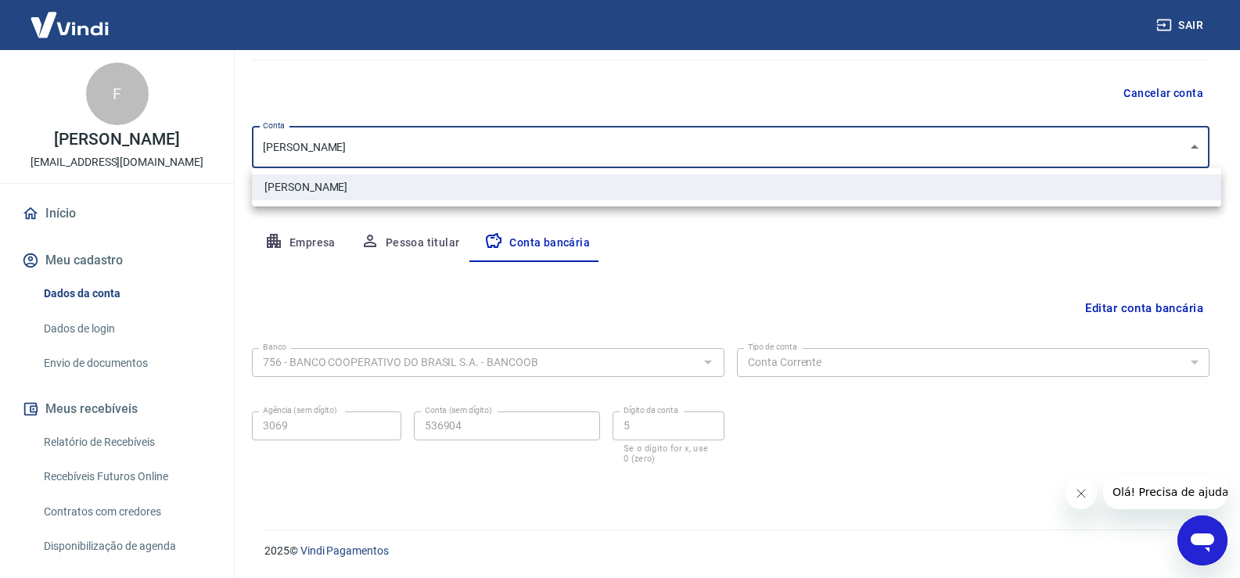
click at [569, 149] on body "Sair F FERNANDA DE CASTILHOS ANGIOLETTI THOMAZ contato@supernautico.com.br Iníc…" at bounding box center [620, 154] width 1240 height 578
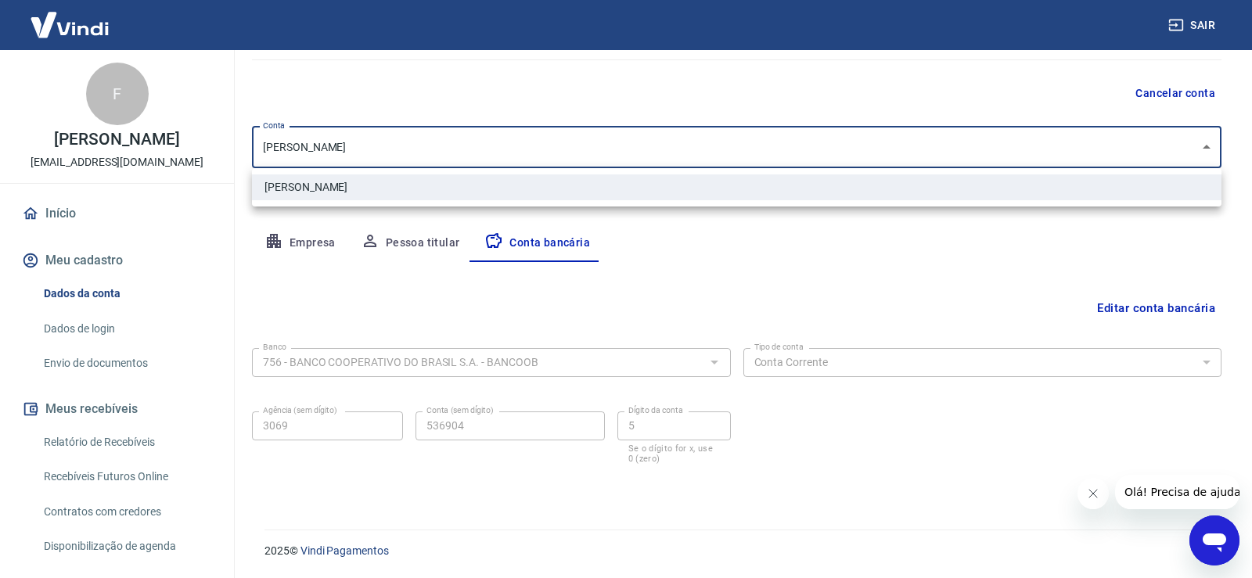
click at [569, 149] on div at bounding box center [626, 289] width 1252 height 578
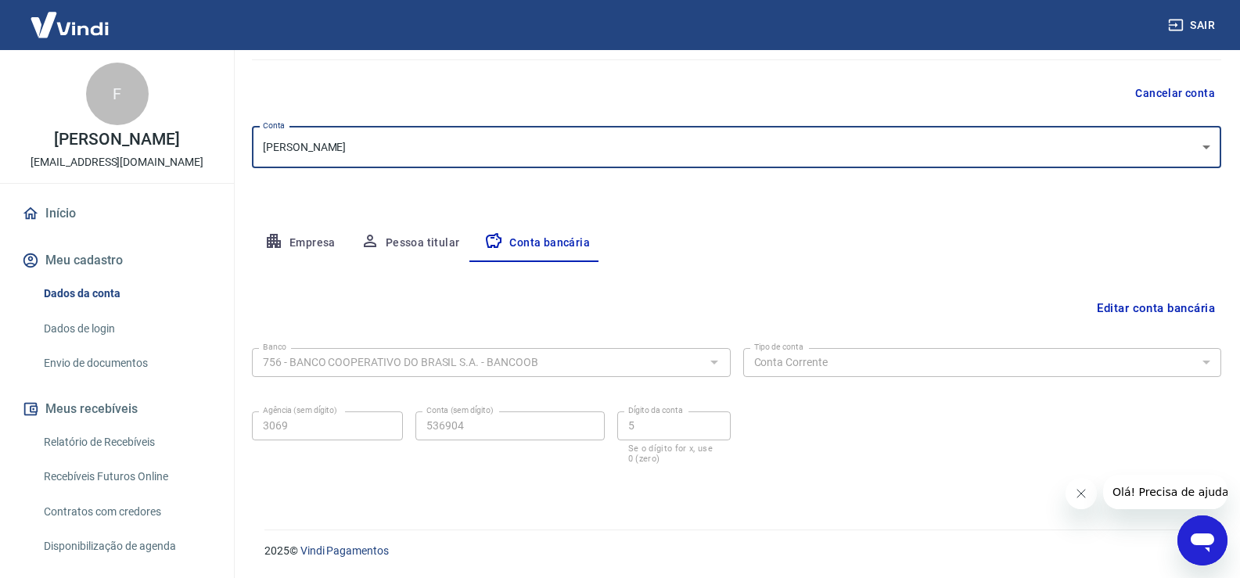
scroll to position [0, 0]
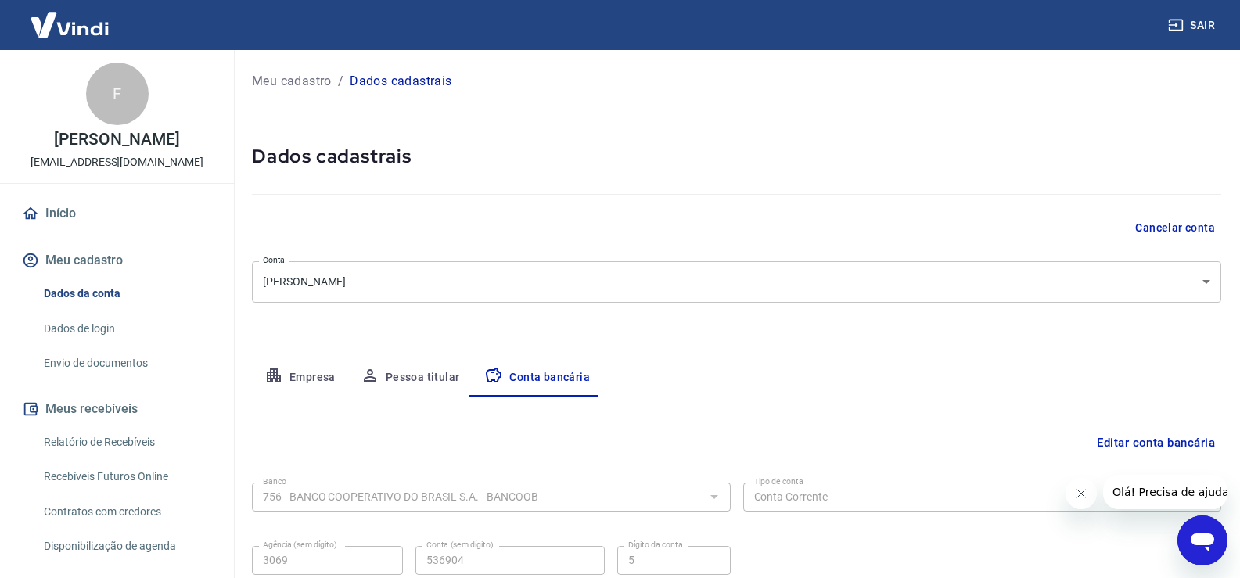
click at [289, 81] on p "Meu cadastro" at bounding box center [292, 81] width 80 height 19
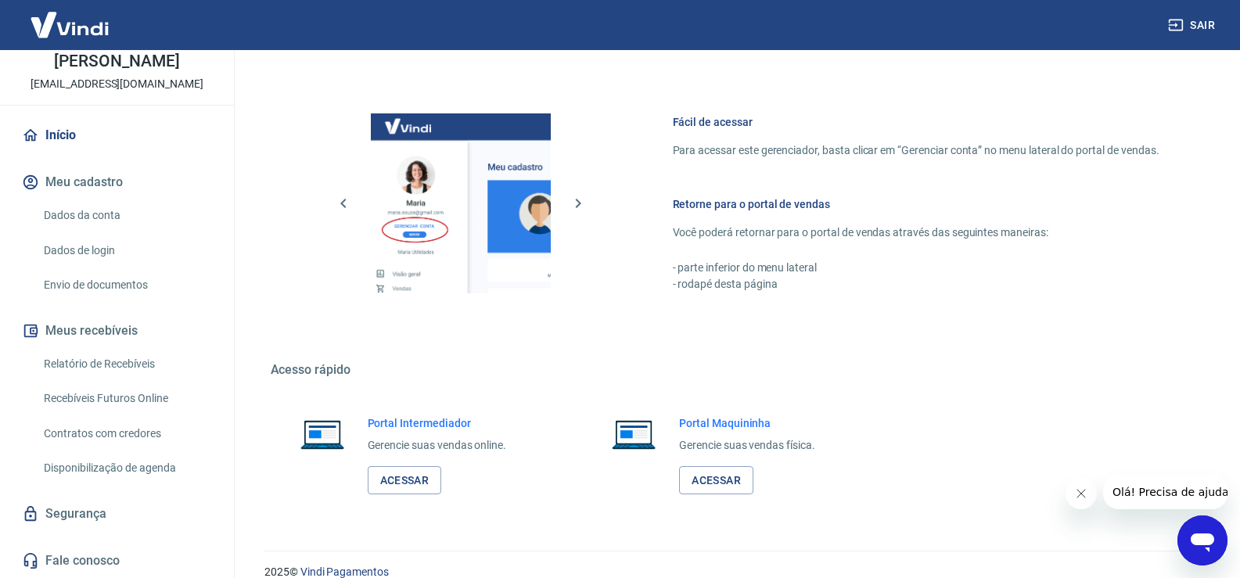
scroll to position [804, 0]
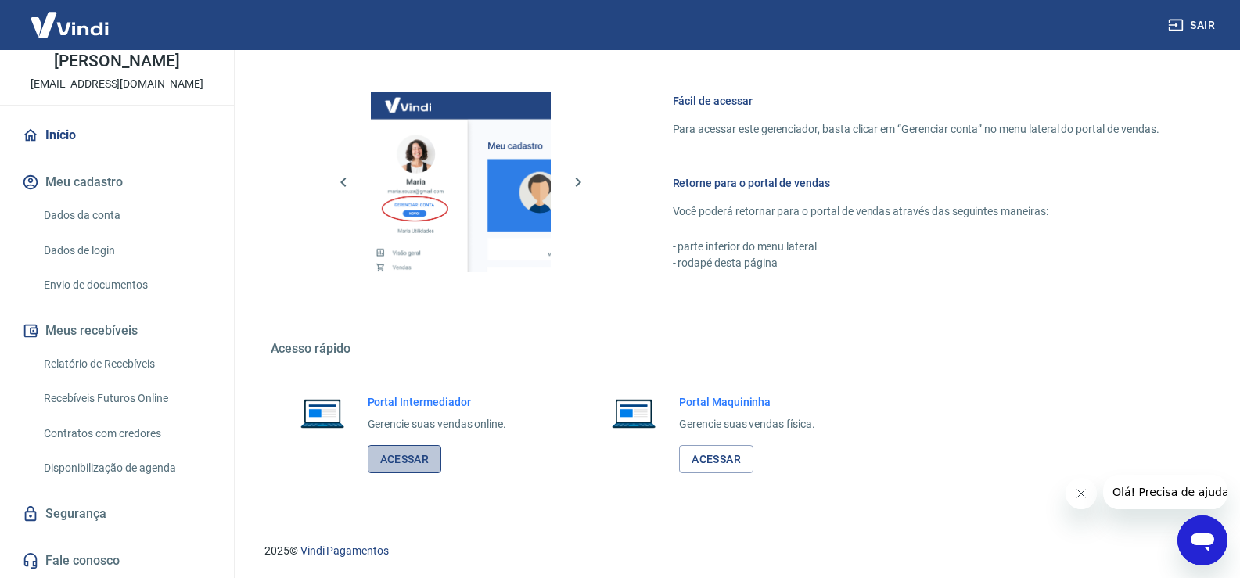
click at [419, 462] on link "Acessar" at bounding box center [405, 459] width 74 height 29
